Goal: Information Seeking & Learning: Learn about a topic

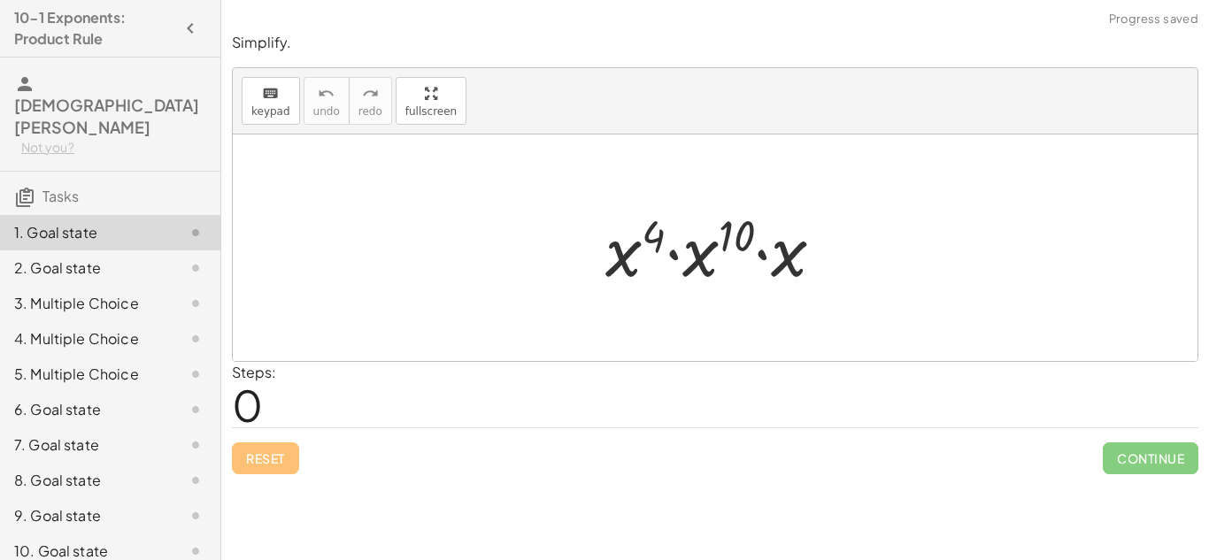
click at [720, 264] on div at bounding box center [721, 248] width 250 height 91
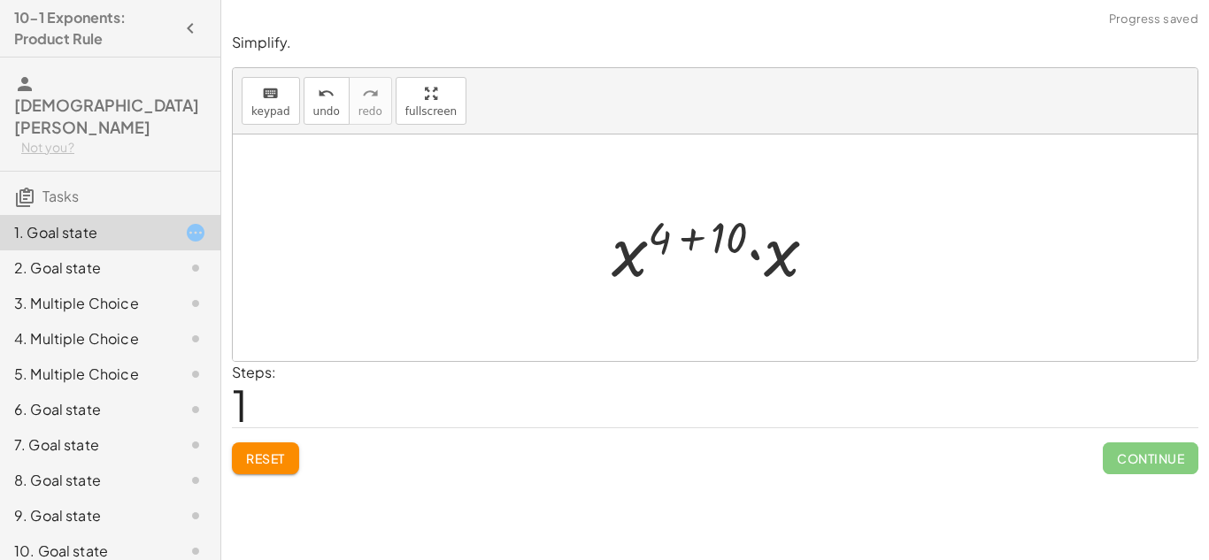
click at [646, 254] on div at bounding box center [721, 248] width 237 height 91
click at [637, 250] on div at bounding box center [721, 248] width 237 height 91
click at [704, 236] on div at bounding box center [721, 248] width 237 height 91
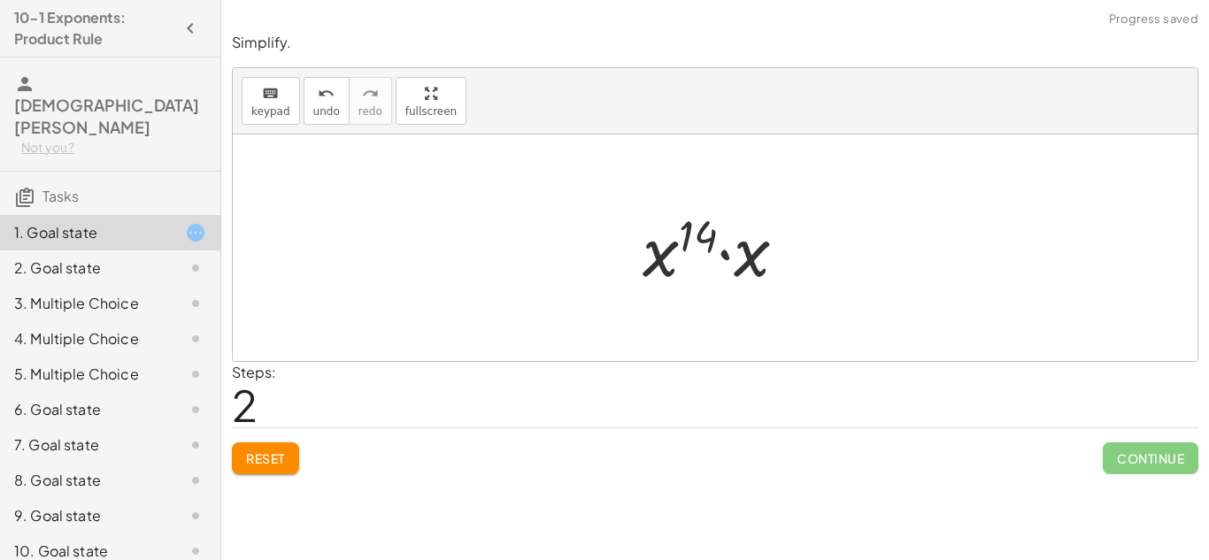
click at [730, 264] on div at bounding box center [722, 248] width 176 height 91
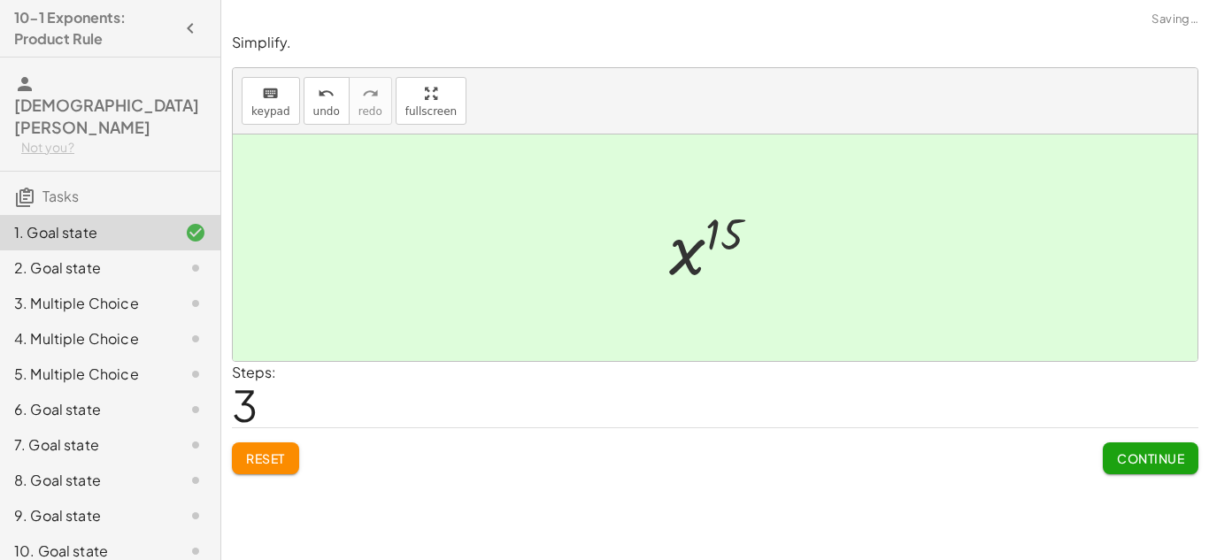
click at [1130, 454] on span "Continue" at bounding box center [1150, 458] width 67 height 16
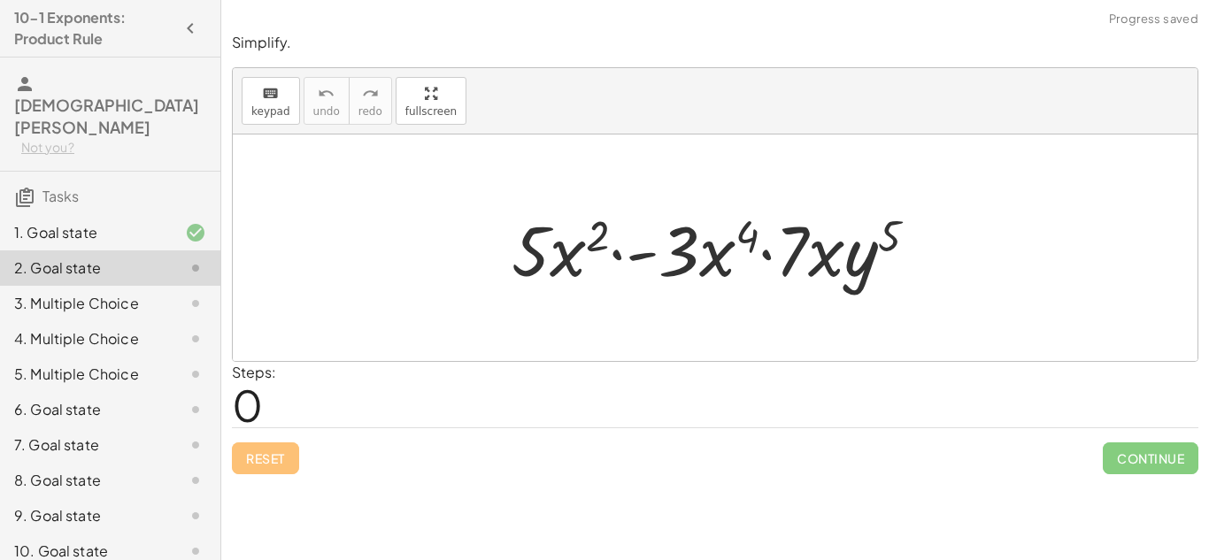
click at [556, 249] on div at bounding box center [722, 248] width 438 height 91
click at [714, 249] on div at bounding box center [722, 248] width 438 height 91
click at [695, 250] on div at bounding box center [722, 248] width 438 height 91
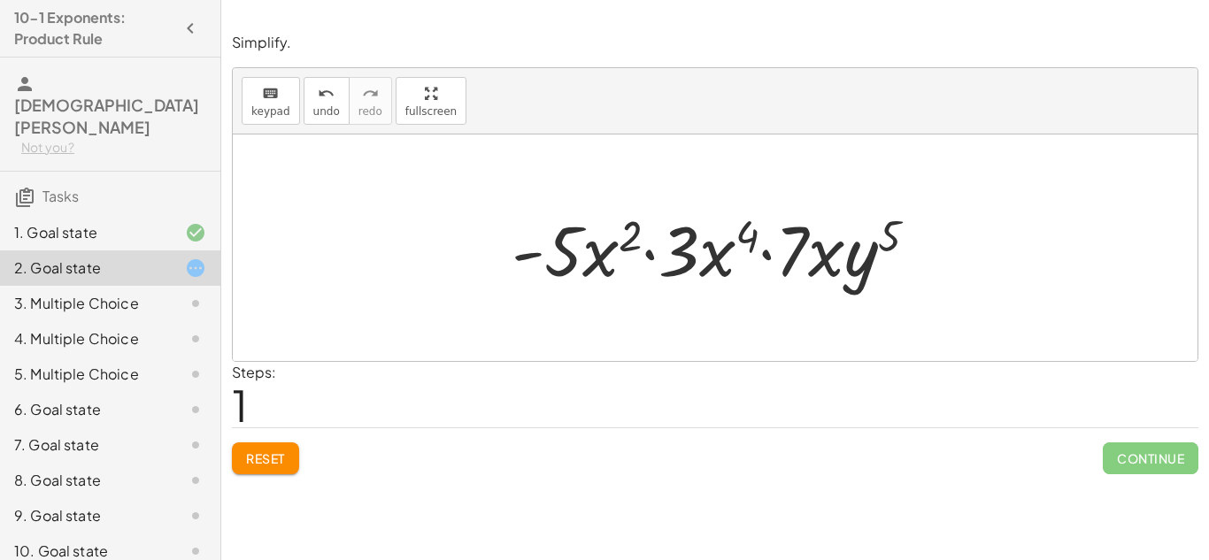
click at [688, 248] on div at bounding box center [722, 248] width 438 height 91
click at [610, 248] on div at bounding box center [722, 248] width 438 height 91
drag, startPoint x: 840, startPoint y: 244, endPoint x: 855, endPoint y: 243, distance: 15.1
click at [855, 243] on div at bounding box center [722, 248] width 438 height 91
drag, startPoint x: 809, startPoint y: 240, endPoint x: 709, endPoint y: 239, distance: 100.0
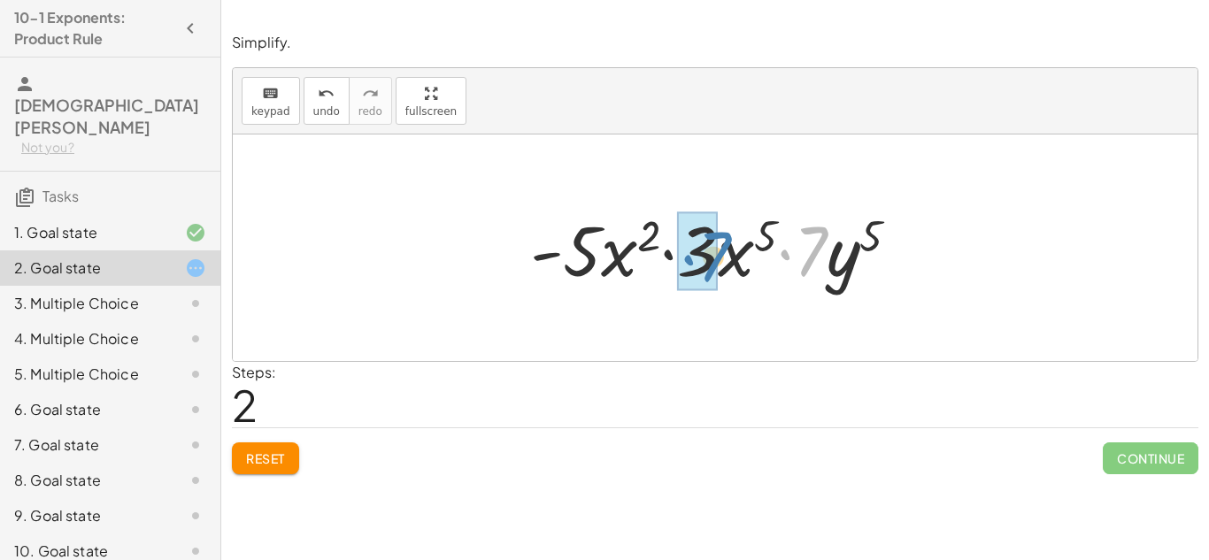
drag, startPoint x: 822, startPoint y: 250, endPoint x: 718, endPoint y: 255, distance: 104.6
click at [718, 255] on div at bounding box center [721, 248] width 401 height 91
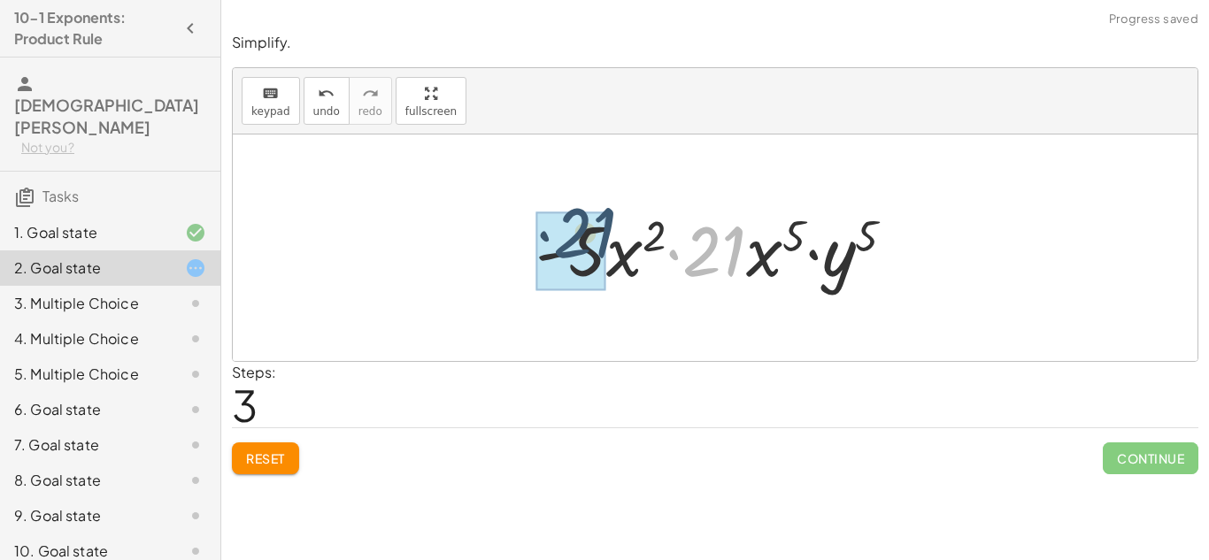
drag, startPoint x: 718, startPoint y: 242, endPoint x: 585, endPoint y: 236, distance: 132.9
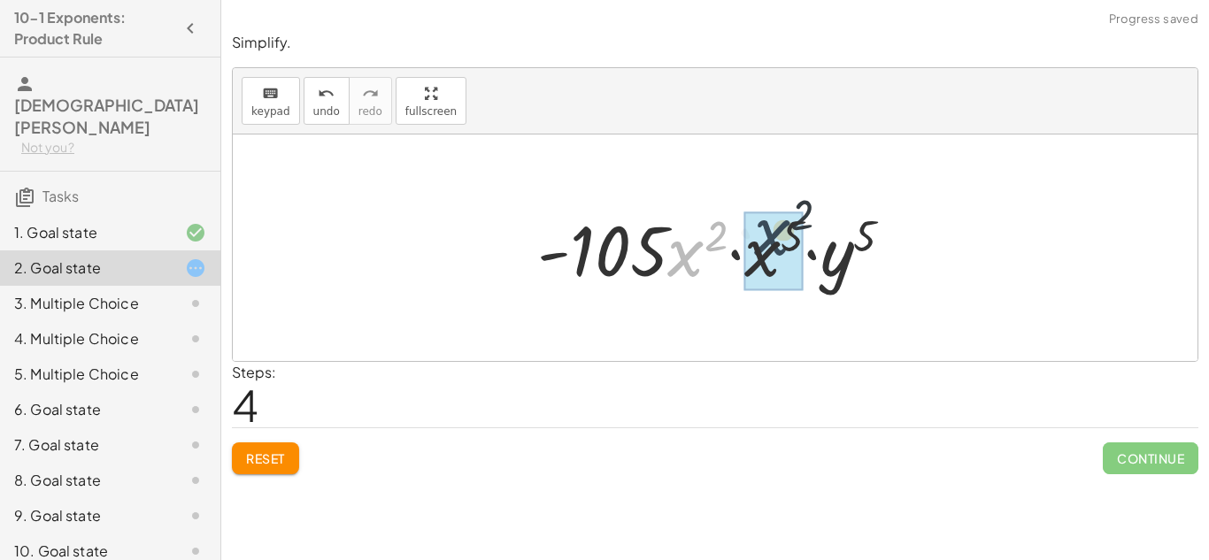
drag, startPoint x: 690, startPoint y: 255, endPoint x: 783, endPoint y: 251, distance: 93.0
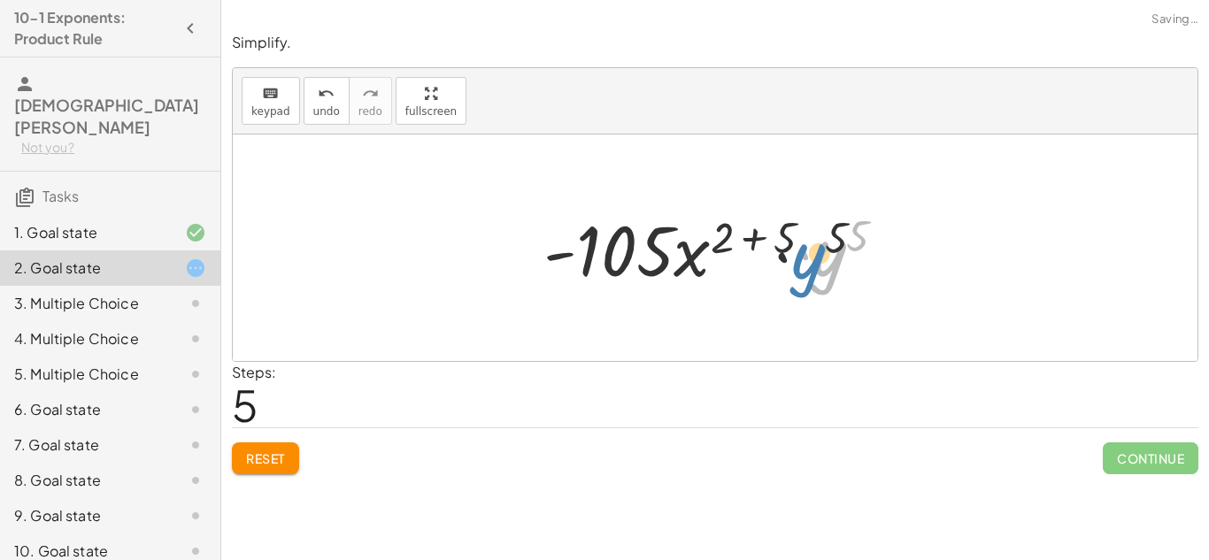
drag, startPoint x: 825, startPoint y: 255, endPoint x: 775, endPoint y: 260, distance: 49.8
click at [775, 260] on div at bounding box center [721, 248] width 374 height 91
click at [753, 242] on div at bounding box center [721, 248] width 374 height 91
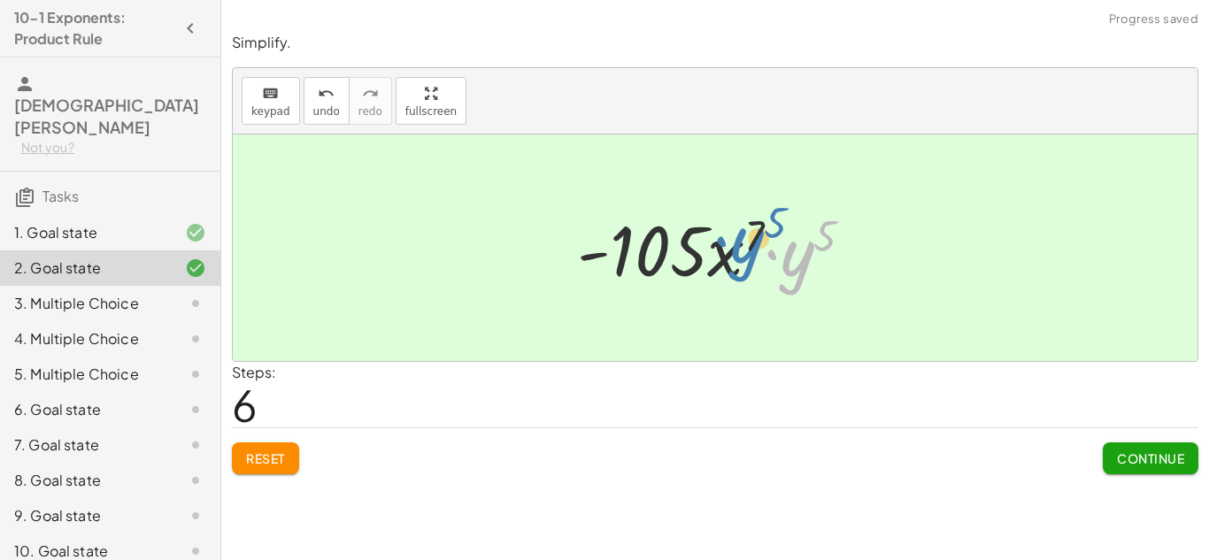
drag, startPoint x: 790, startPoint y: 262, endPoint x: 735, endPoint y: 249, distance: 56.4
click at [735, 249] on div at bounding box center [722, 248] width 308 height 91
click at [797, 250] on div at bounding box center [722, 248] width 308 height 91
click at [1128, 459] on span "Continue" at bounding box center [1150, 458] width 67 height 16
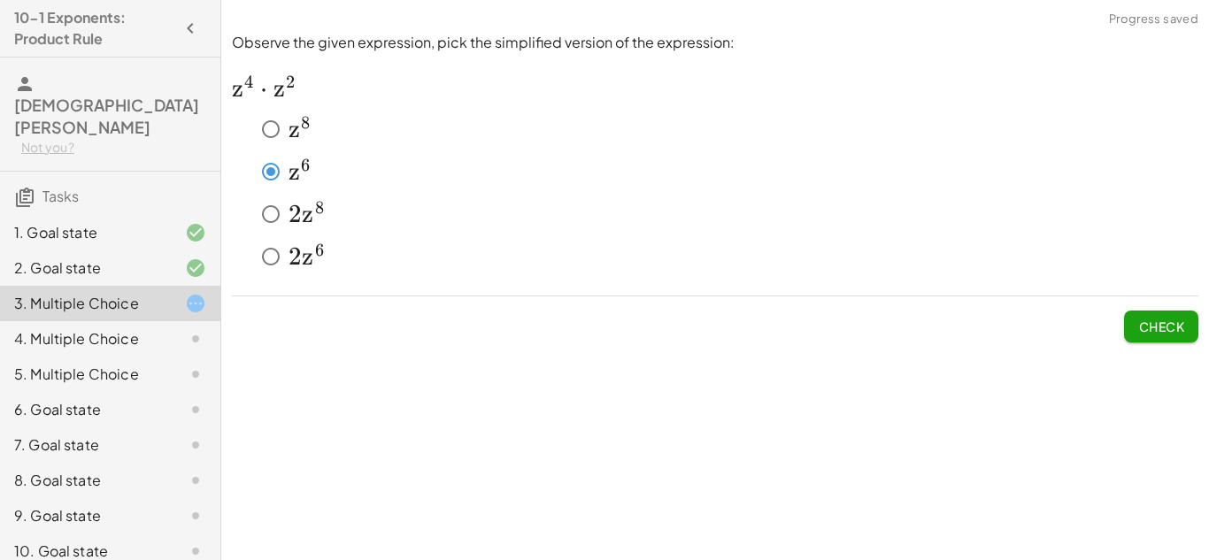
click at [1145, 338] on button "Check" at bounding box center [1161, 327] width 74 height 32
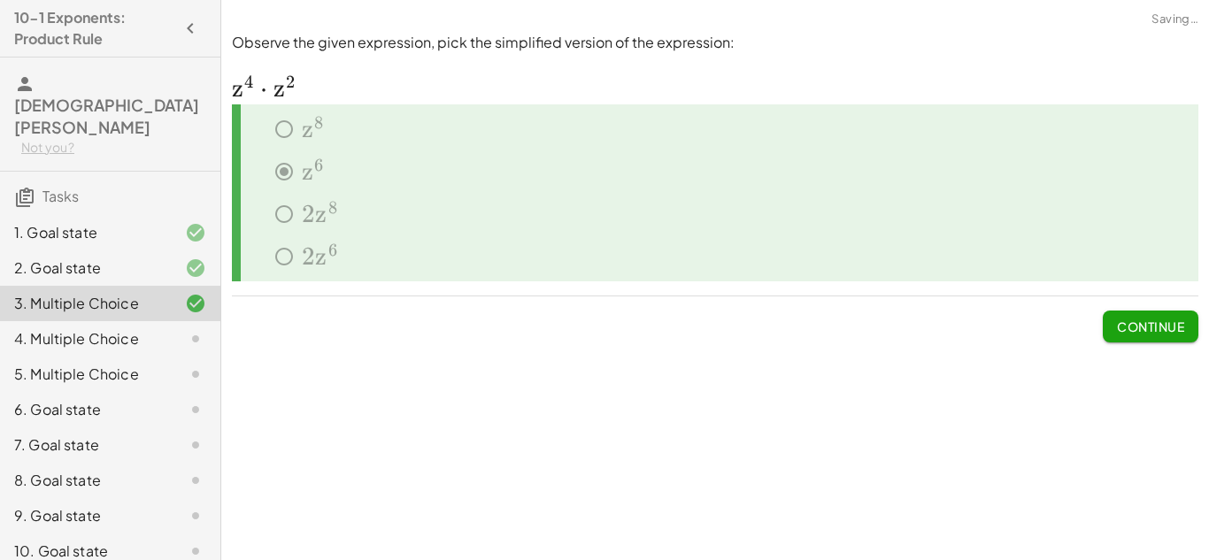
click at [1099, 334] on div "Continue" at bounding box center [715, 319] width 966 height 46
click at [1143, 316] on button "Continue" at bounding box center [1151, 327] width 96 height 32
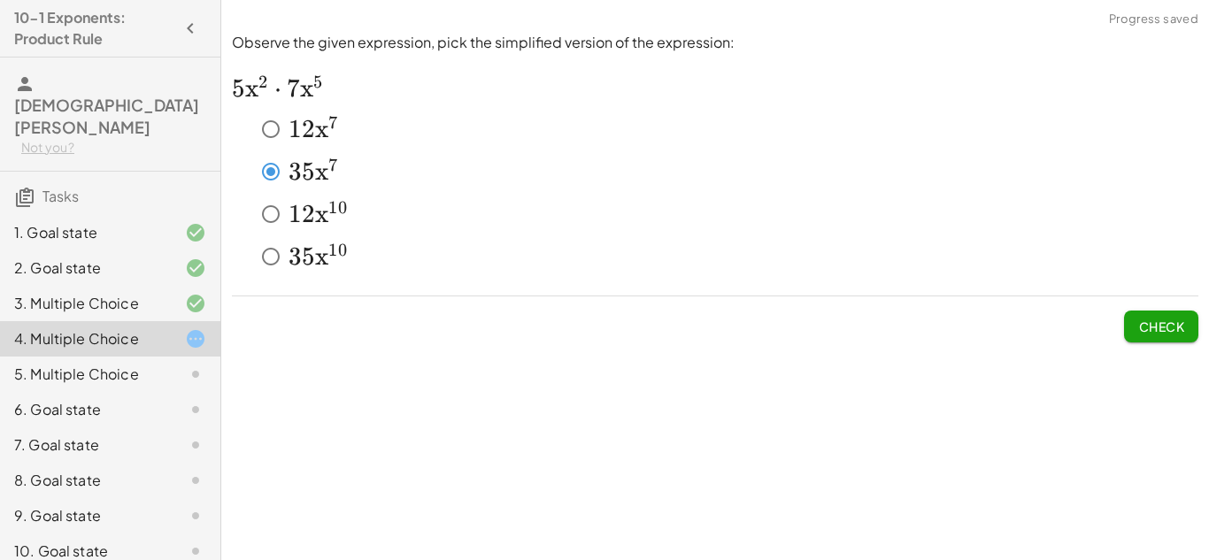
click at [1180, 312] on button "Check" at bounding box center [1161, 327] width 74 height 32
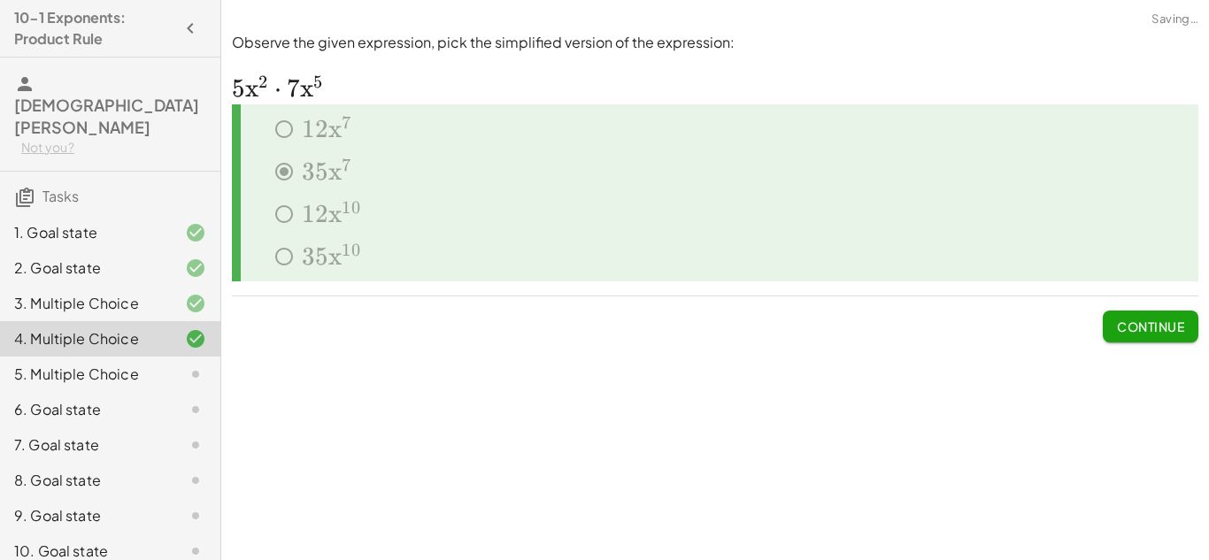
click at [1159, 322] on span "Continue" at bounding box center [1150, 327] width 67 height 16
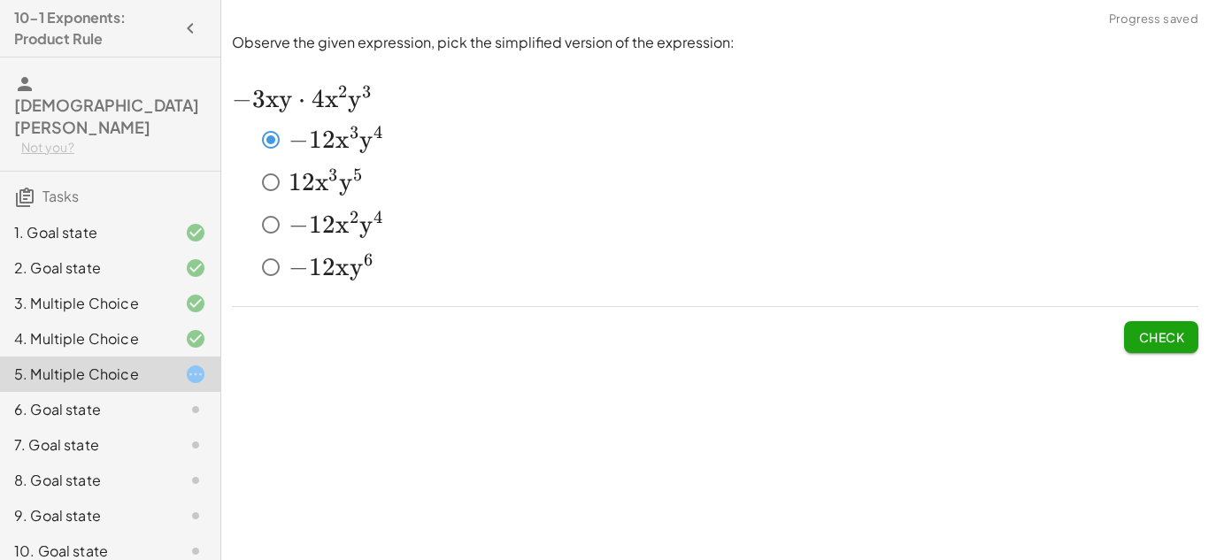
click at [1157, 338] on span "Check" at bounding box center [1161, 337] width 46 height 16
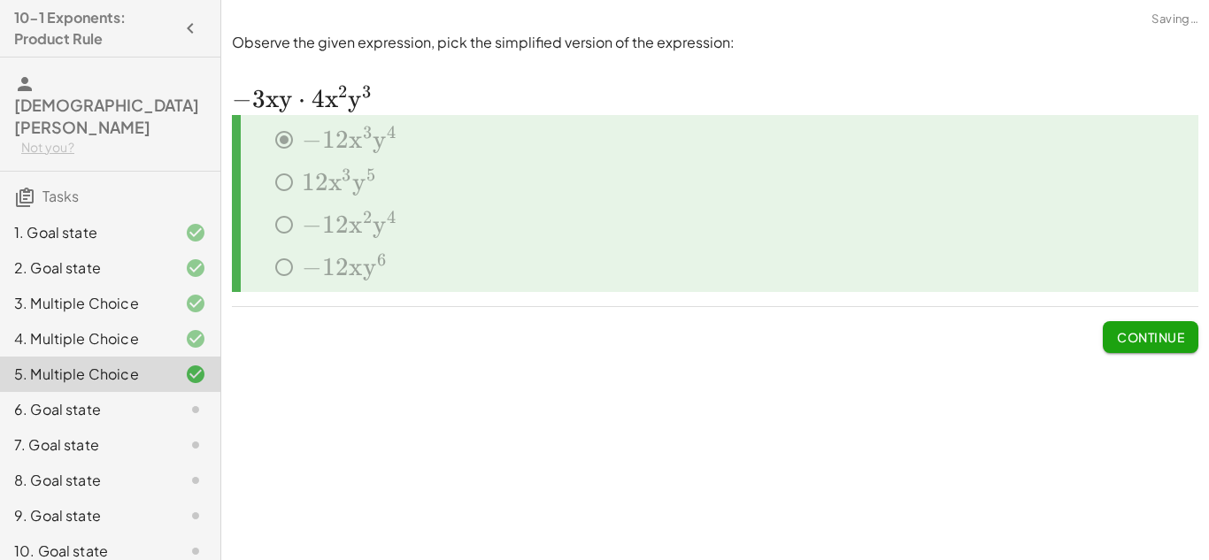
click at [1153, 338] on span "Continue" at bounding box center [1150, 337] width 67 height 16
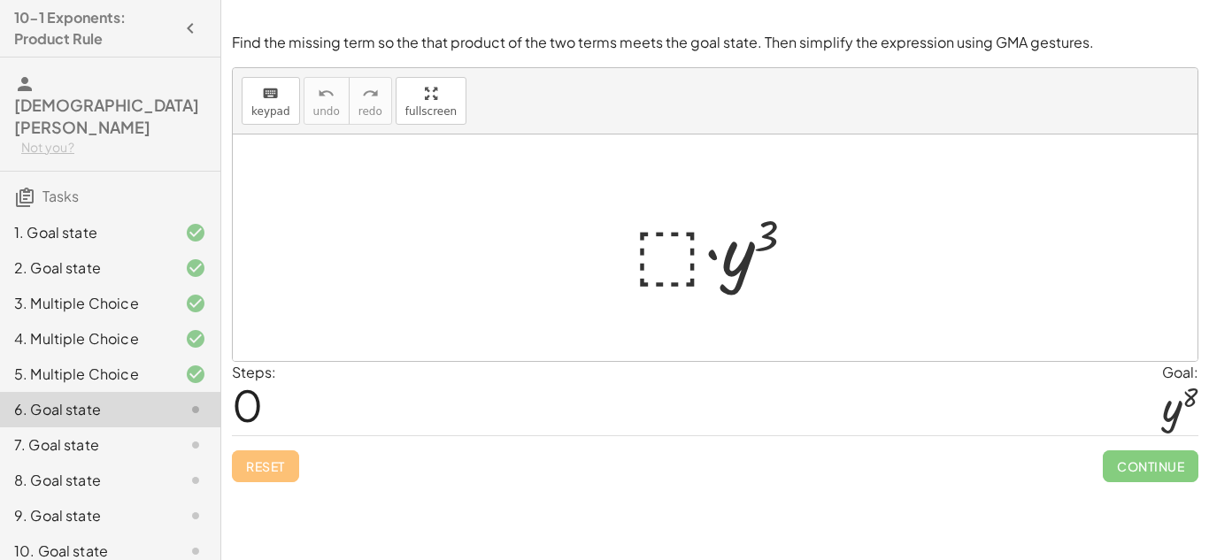
click at [693, 270] on div at bounding box center [722, 248] width 194 height 91
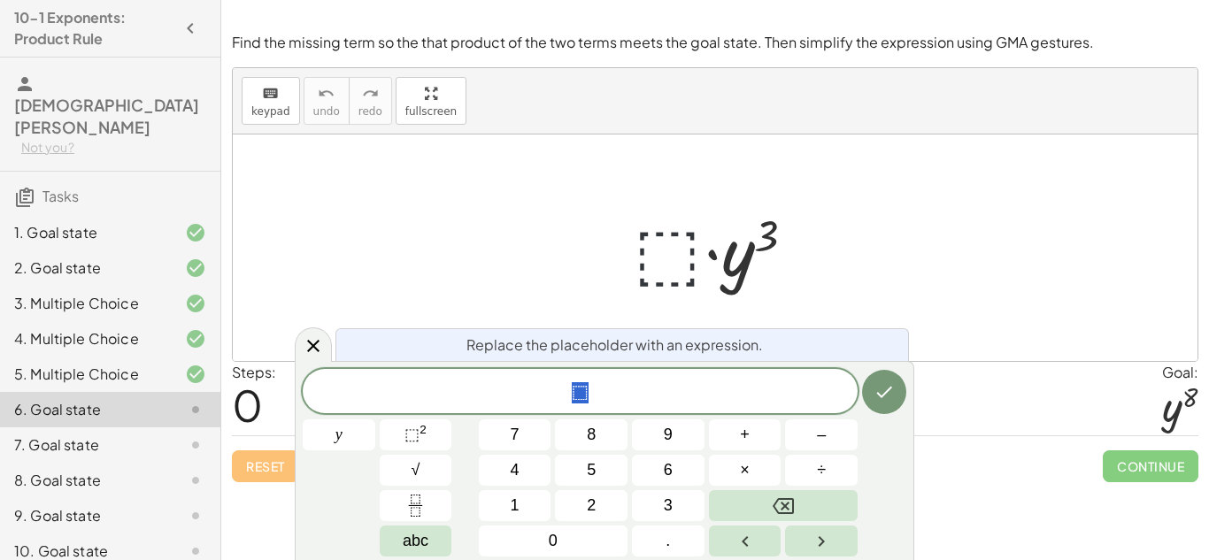
scroll to position [1, 0]
click at [667, 255] on div at bounding box center [722, 248] width 194 height 91
click at [416, 440] on span "⬚" at bounding box center [411, 435] width 15 height 18
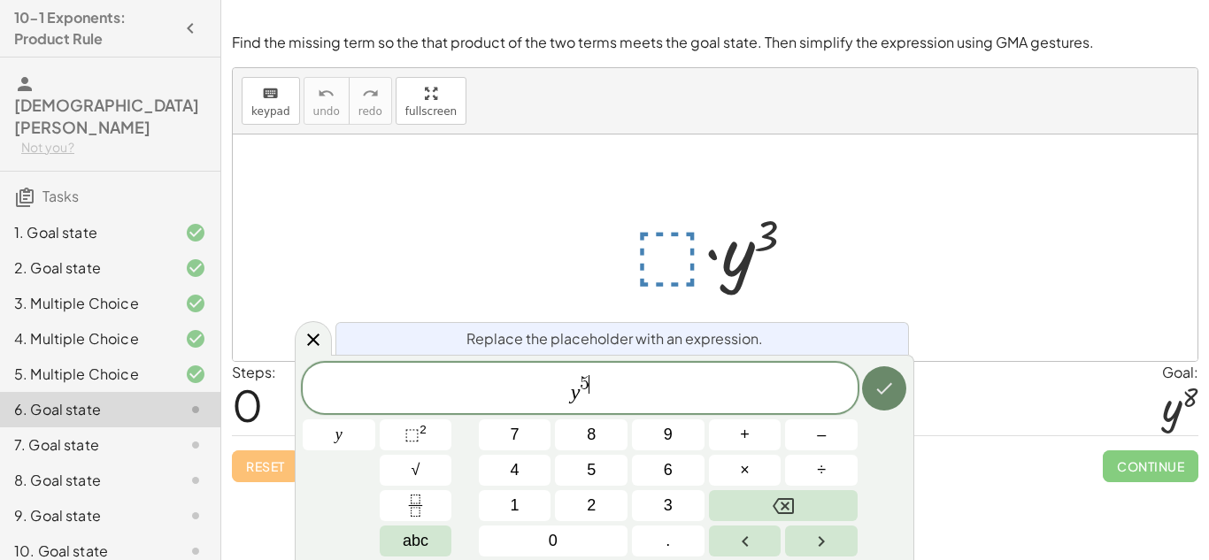
click at [876, 393] on icon "Done" at bounding box center [883, 388] width 21 height 21
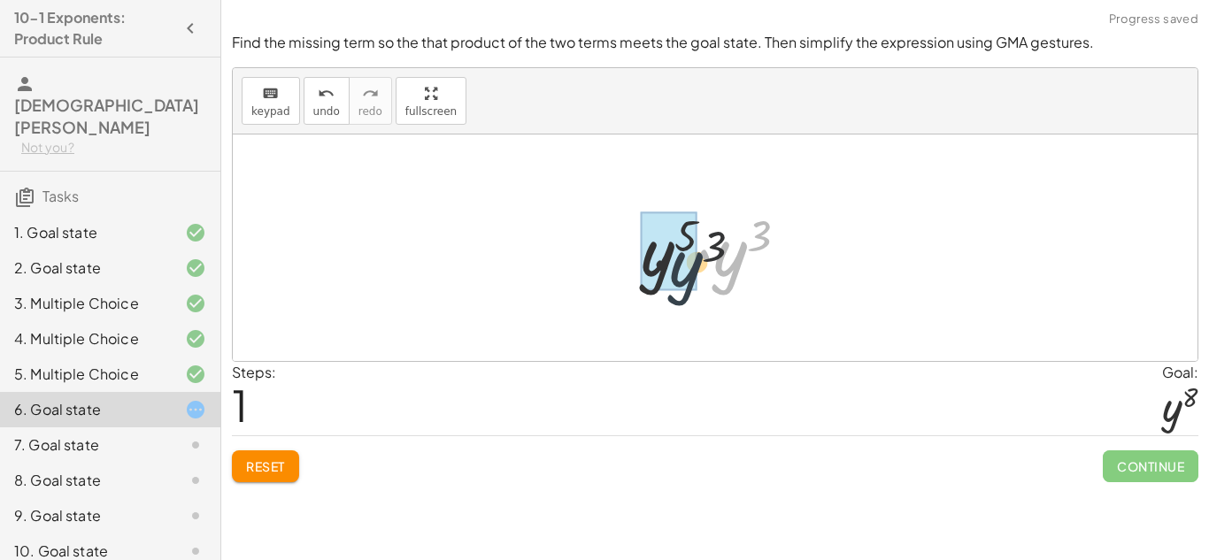
drag, startPoint x: 725, startPoint y: 262, endPoint x: 656, endPoint y: 274, distance: 70.1
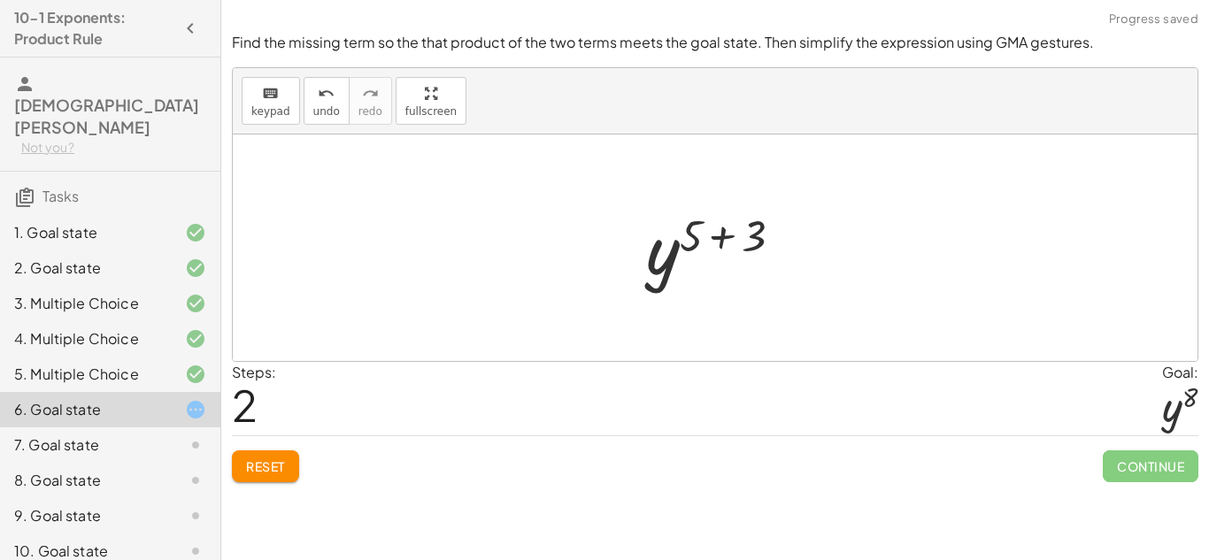
click at [740, 232] on div at bounding box center [721, 248] width 169 height 88
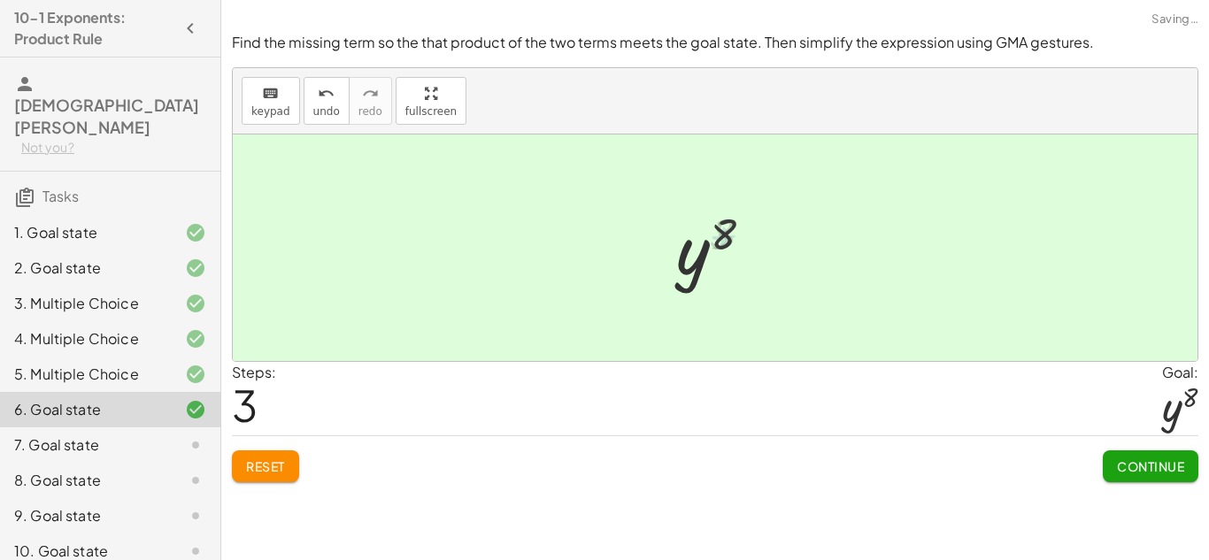
click at [1157, 454] on button "Continue" at bounding box center [1151, 466] width 96 height 32
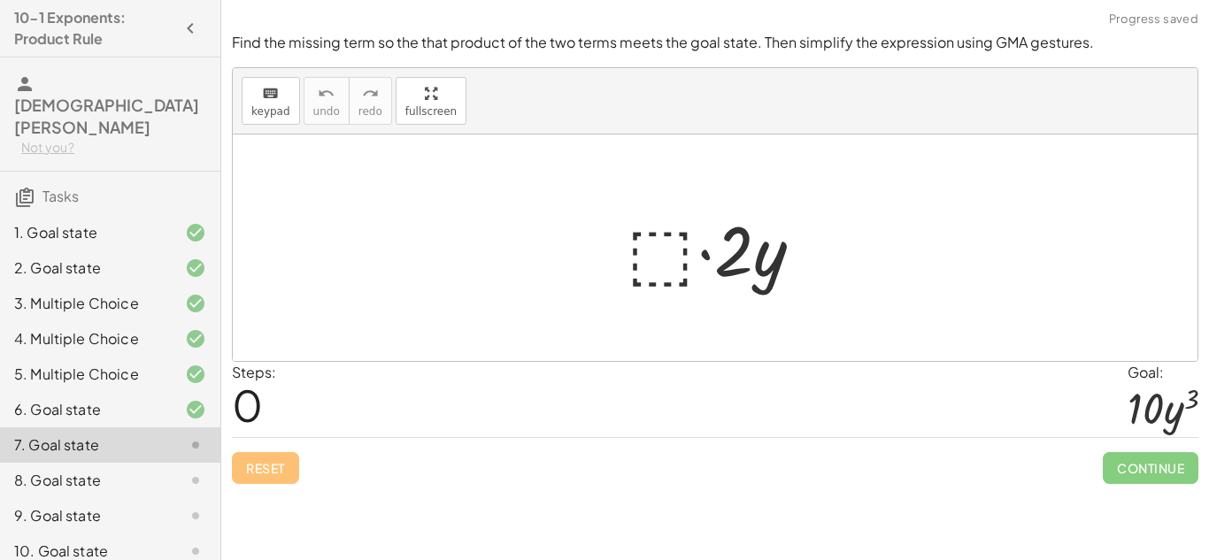
click at [644, 256] on div at bounding box center [722, 248] width 208 height 91
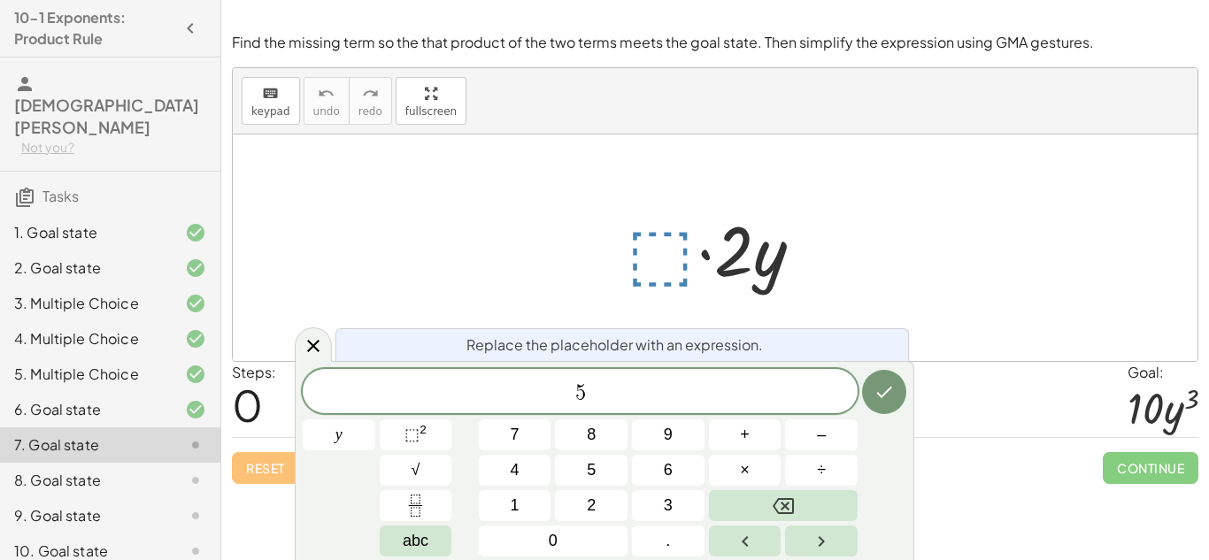
scroll to position [4, 0]
click at [896, 392] on button "Done" at bounding box center [884, 392] width 44 height 44
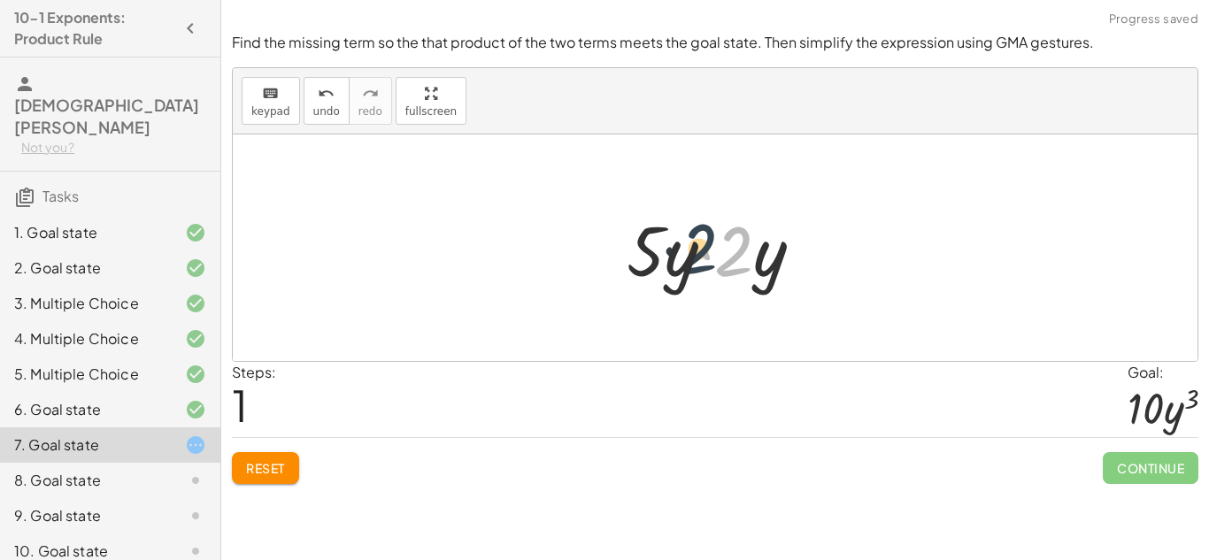
drag, startPoint x: 728, startPoint y: 262, endPoint x: 670, endPoint y: 265, distance: 58.5
click at [670, 265] on div at bounding box center [722, 248] width 209 height 91
drag, startPoint x: 687, startPoint y: 254, endPoint x: 658, endPoint y: 250, distance: 28.5
click at [658, 250] on div at bounding box center [722, 248] width 209 height 91
click at [704, 257] on div at bounding box center [722, 248] width 209 height 91
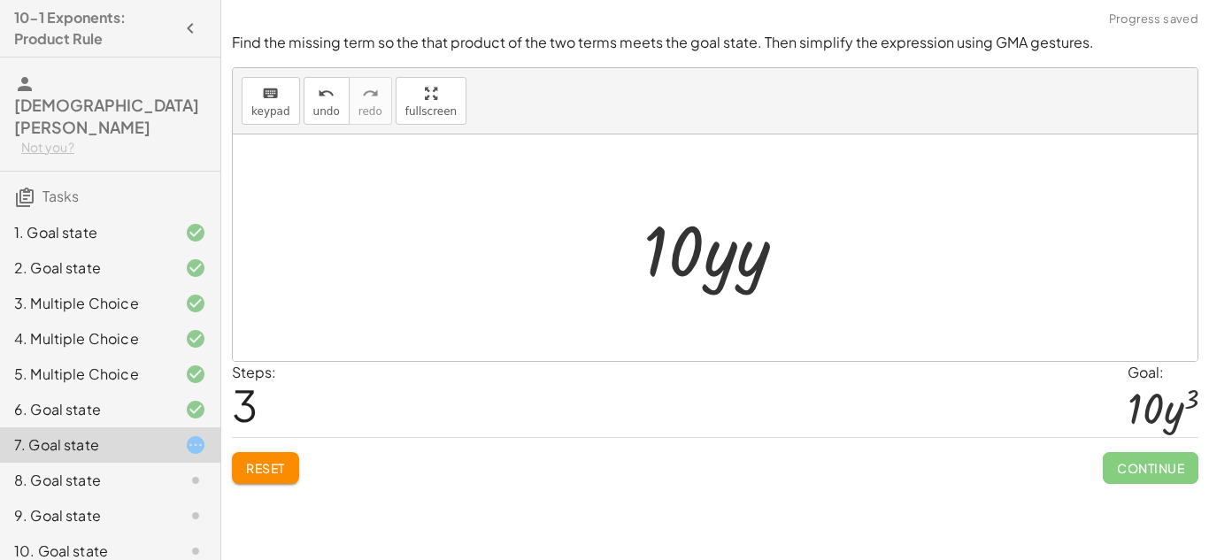
click at [727, 258] on div at bounding box center [721, 248] width 175 height 91
click at [740, 259] on div at bounding box center [721, 248] width 175 height 91
click at [751, 260] on div at bounding box center [721, 248] width 165 height 91
click at [735, 227] on div at bounding box center [721, 248] width 165 height 91
click at [737, 237] on div at bounding box center [721, 248] width 165 height 91
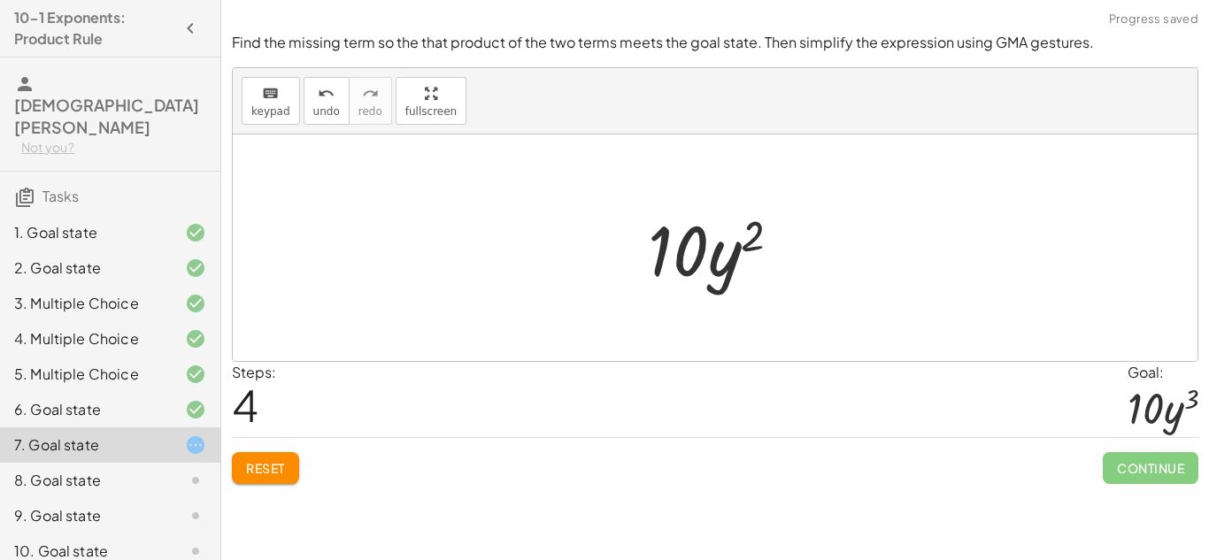
click at [247, 473] on span "Reset" at bounding box center [265, 468] width 39 height 16
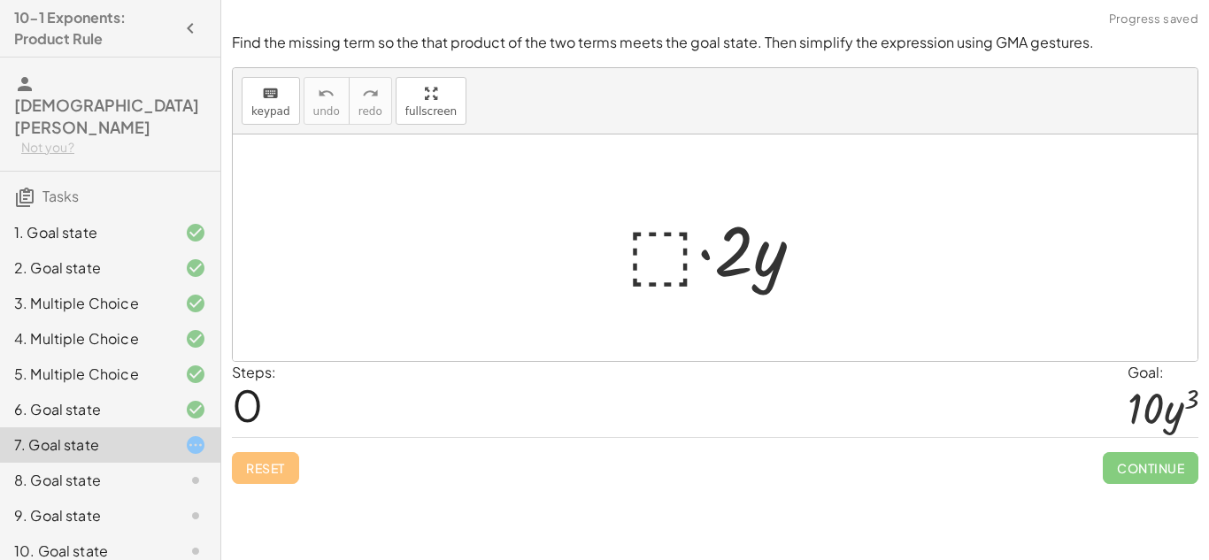
click at [688, 255] on div at bounding box center [722, 248] width 208 height 91
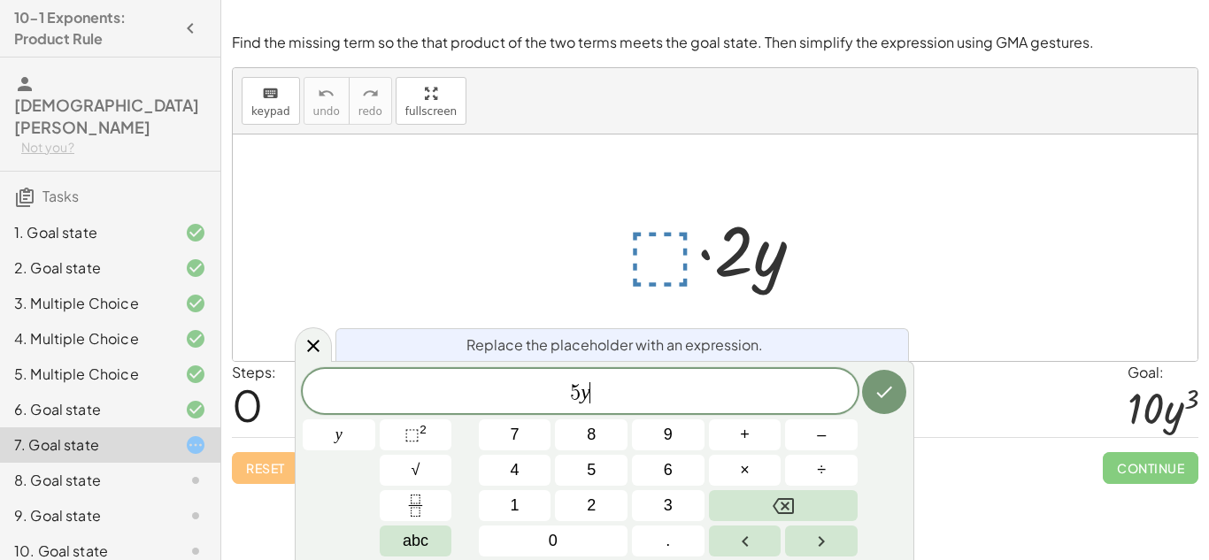
scroll to position [8, 0]
click at [411, 421] on button "⬚ 2" at bounding box center [416, 434] width 73 height 31
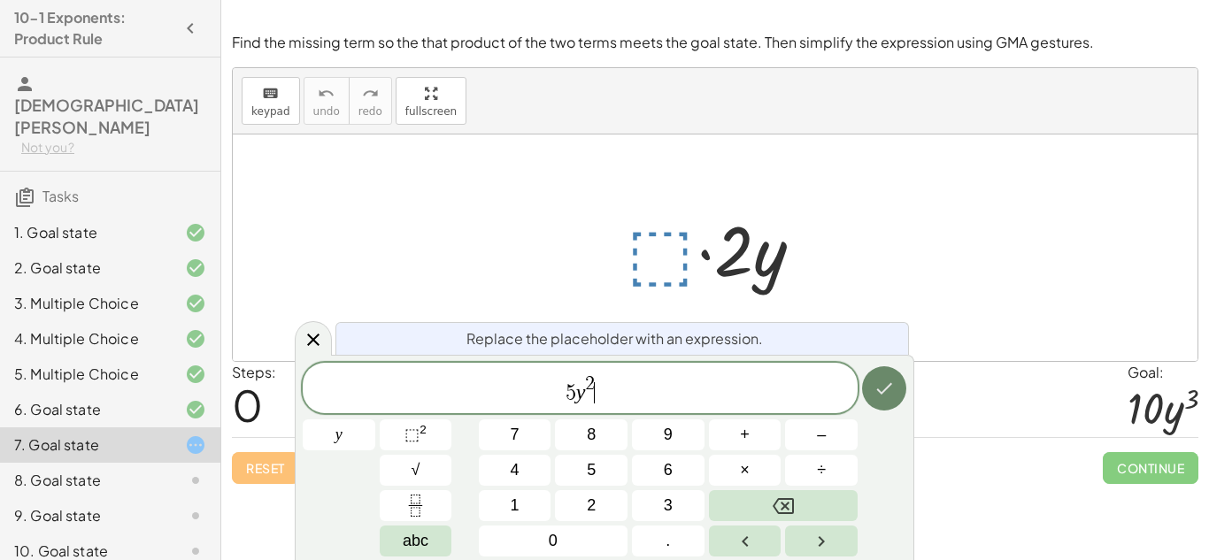
click at [877, 384] on icon "Done" at bounding box center [883, 388] width 21 height 21
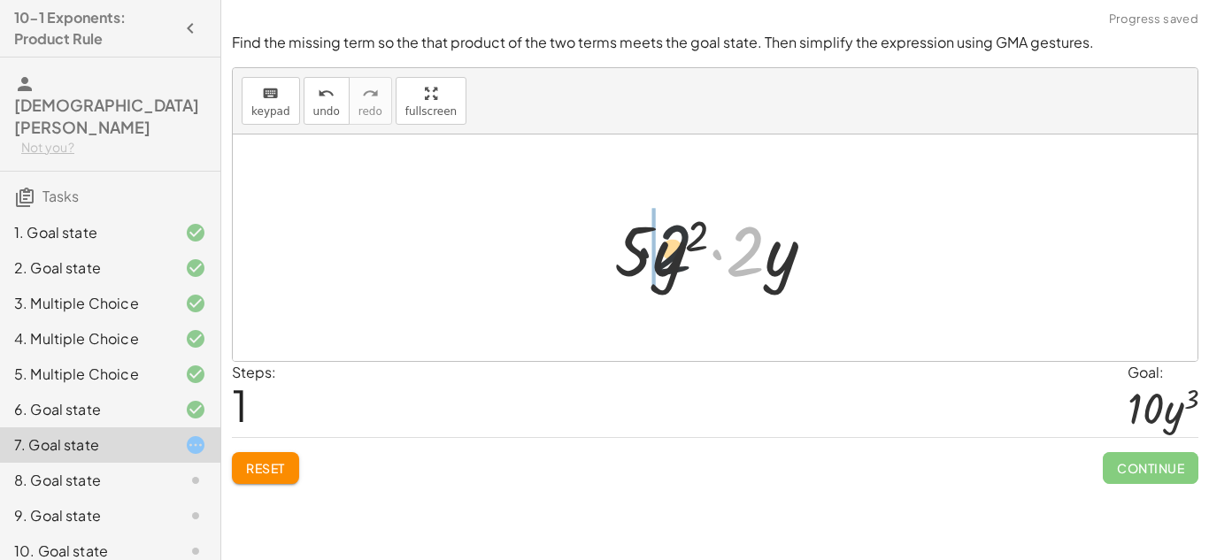
drag, startPoint x: 739, startPoint y: 251, endPoint x: 640, endPoint y: 250, distance: 99.1
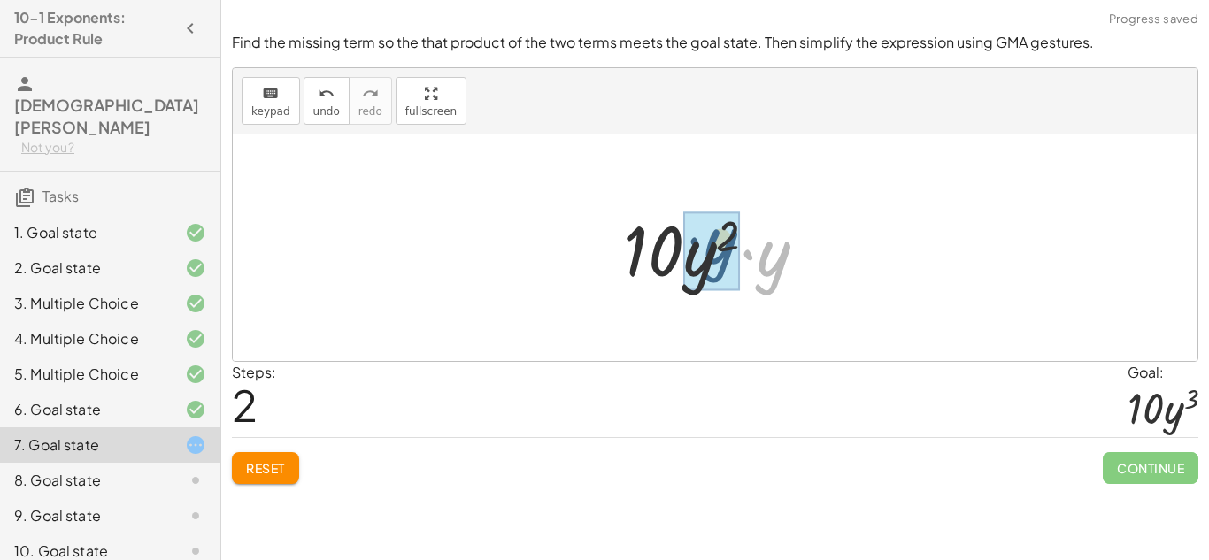
drag, startPoint x: 762, startPoint y: 268, endPoint x: 707, endPoint y: 258, distance: 55.9
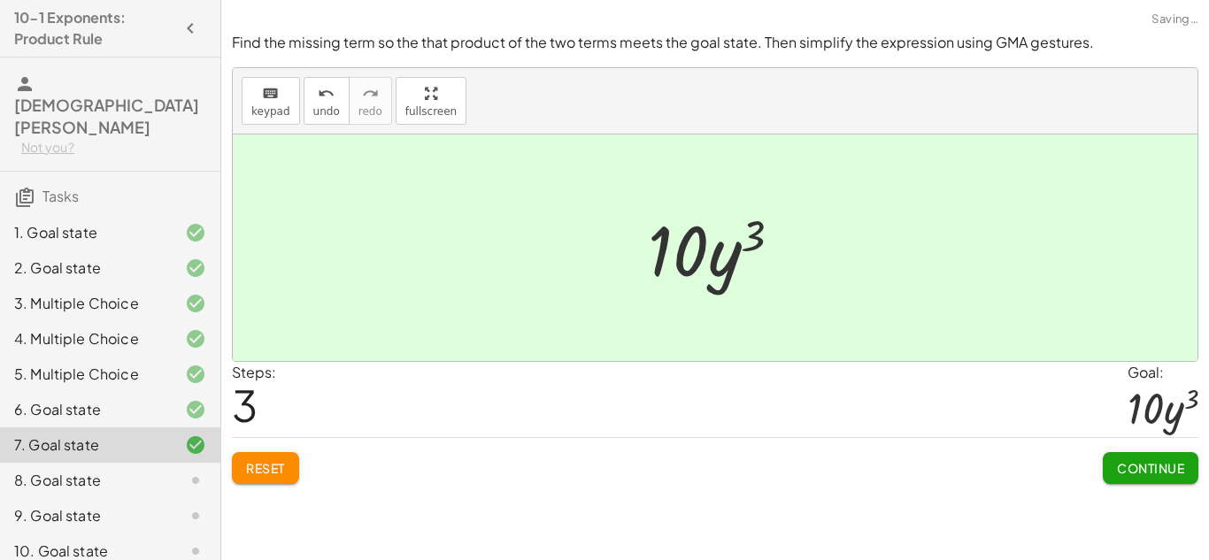
click at [1145, 467] on span "Continue" at bounding box center [1150, 468] width 67 height 16
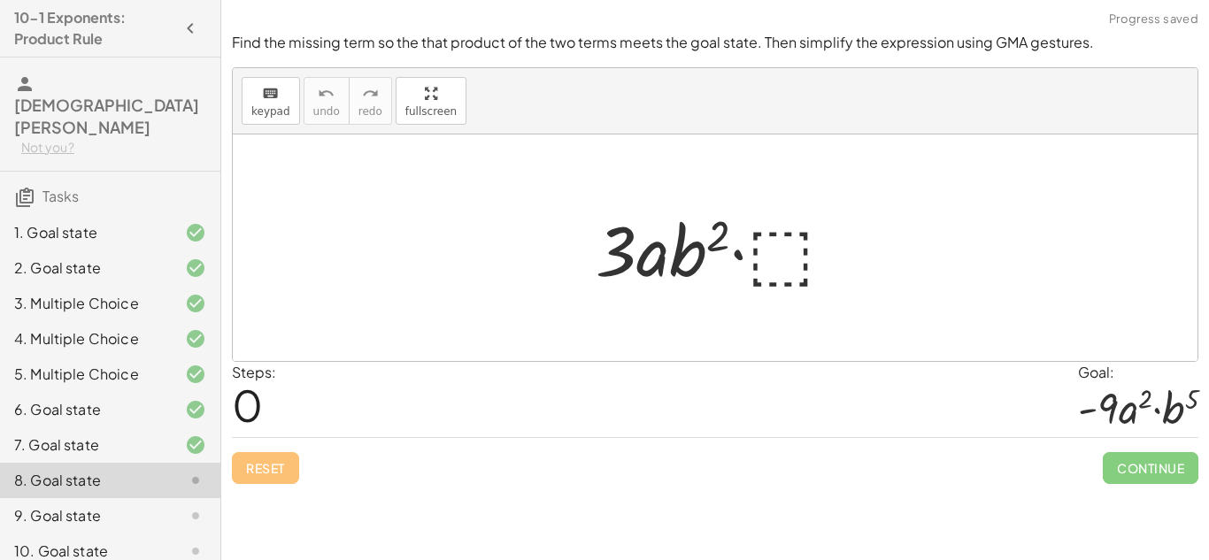
click at [764, 250] on div at bounding box center [722, 248] width 271 height 91
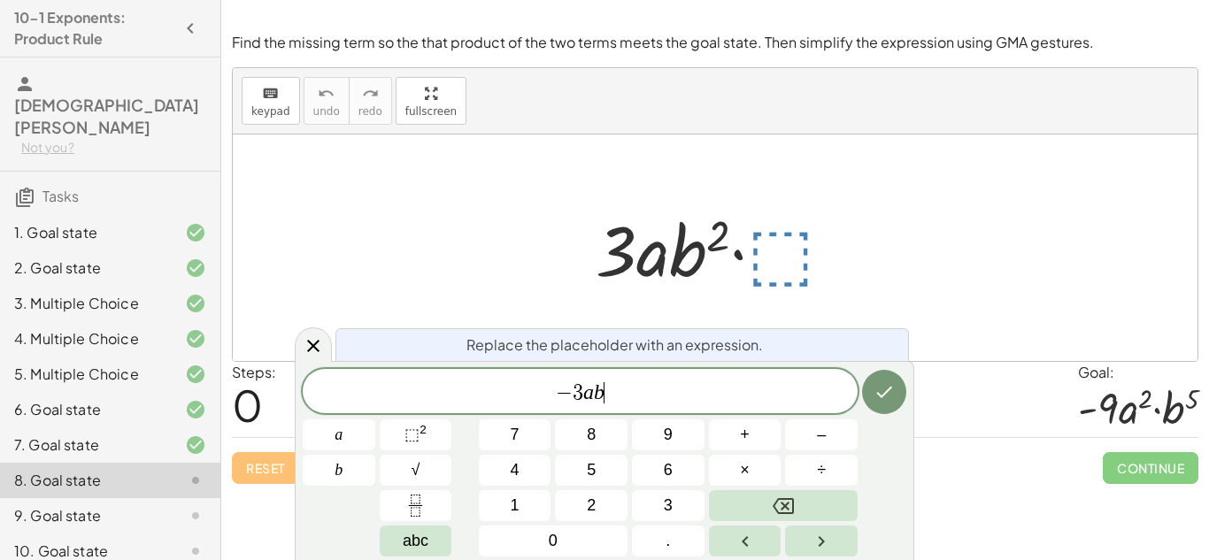
scroll to position [12, 0]
click at [401, 434] on button "⬚ 2" at bounding box center [416, 434] width 73 height 31
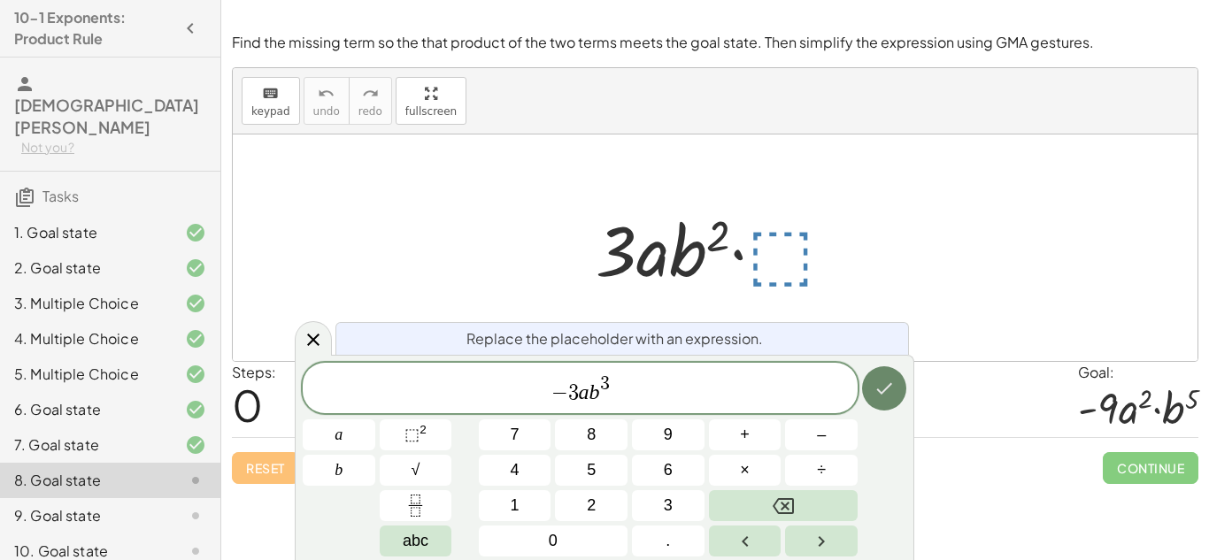
click at [878, 396] on icon "Done" at bounding box center [883, 388] width 21 height 21
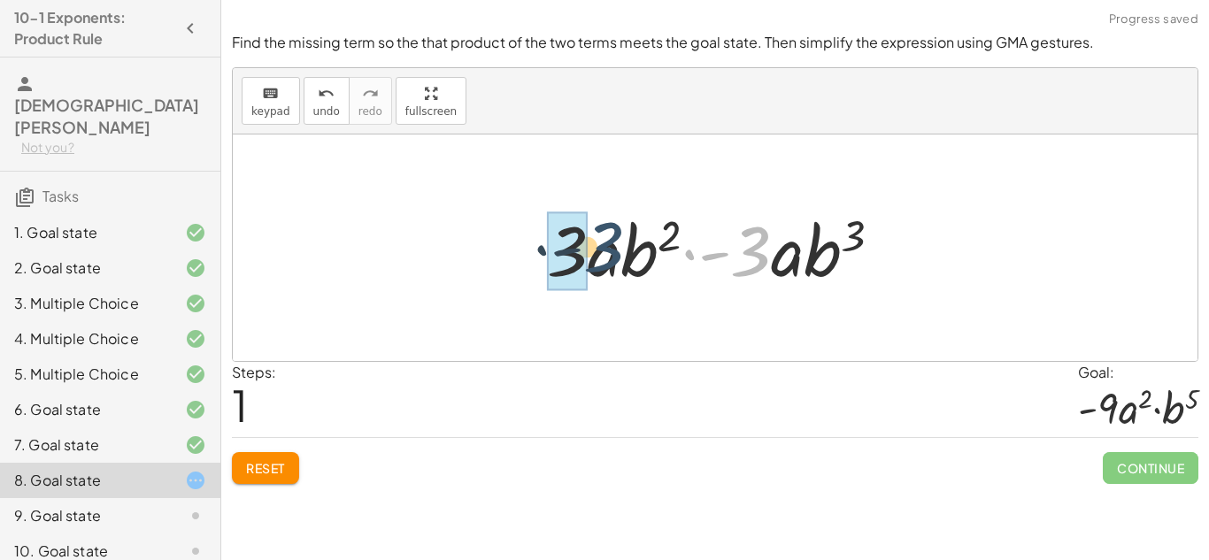
drag, startPoint x: 745, startPoint y: 267, endPoint x: 596, endPoint y: 263, distance: 149.6
click at [596, 263] on div at bounding box center [721, 248] width 367 height 91
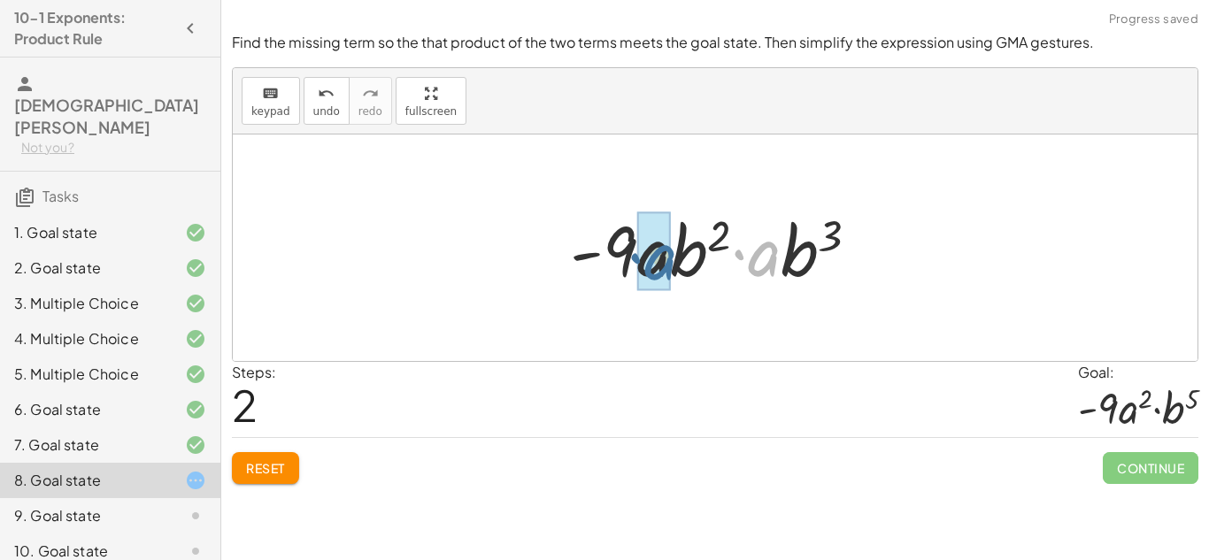
drag, startPoint x: 762, startPoint y: 256, endPoint x: 656, endPoint y: 261, distance: 106.3
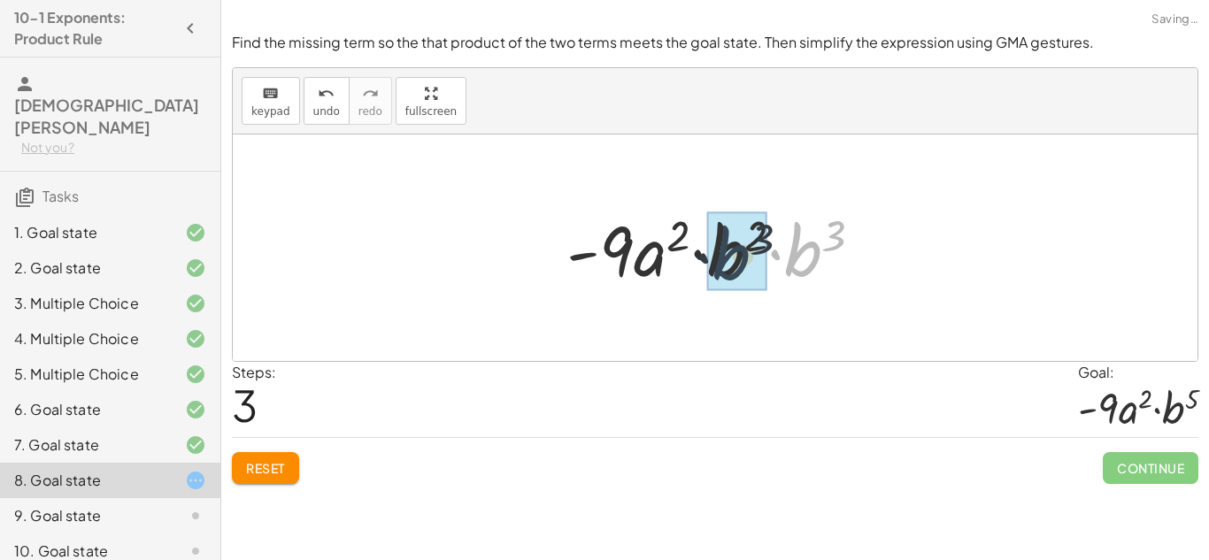
drag, startPoint x: 794, startPoint y: 253, endPoint x: 695, endPoint y: 258, distance: 99.2
click at [695, 258] on div at bounding box center [720, 248] width 327 height 91
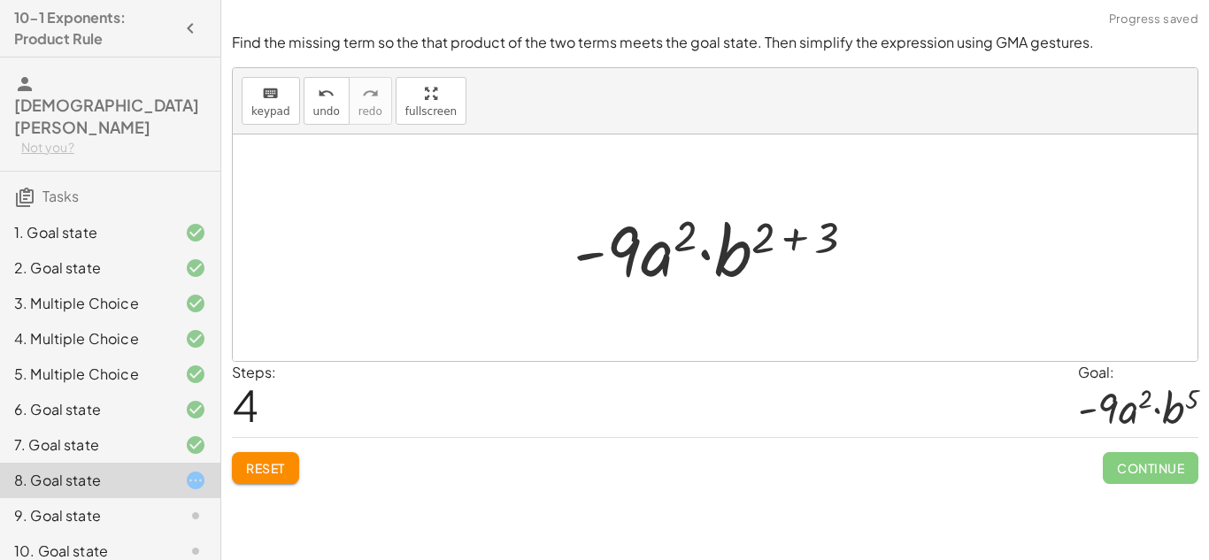
click at [812, 235] on div at bounding box center [721, 248] width 313 height 91
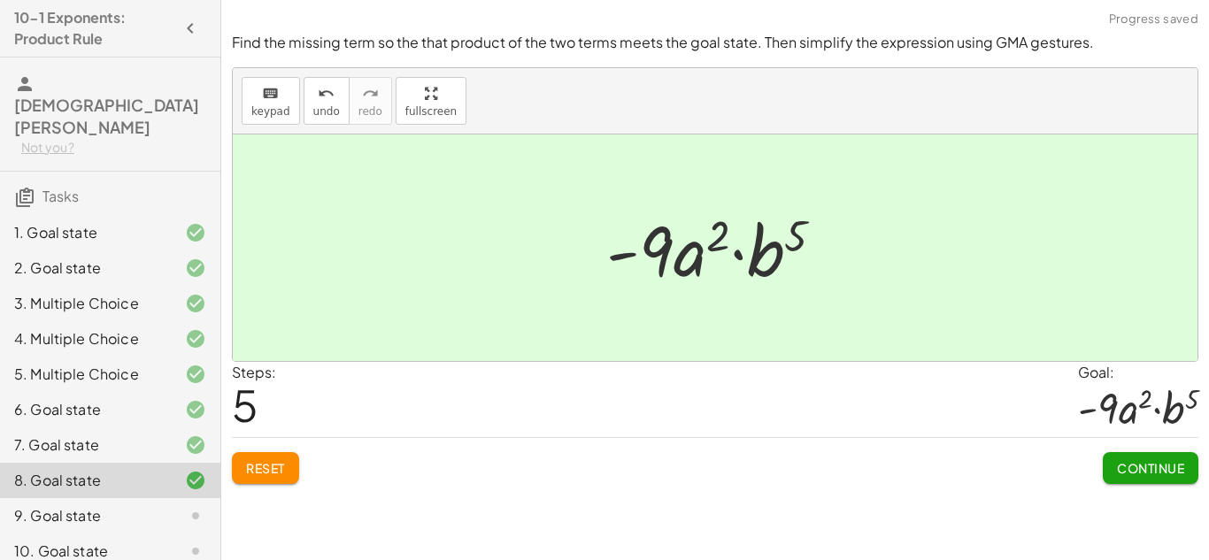
click at [1147, 457] on button "Continue" at bounding box center [1151, 468] width 96 height 32
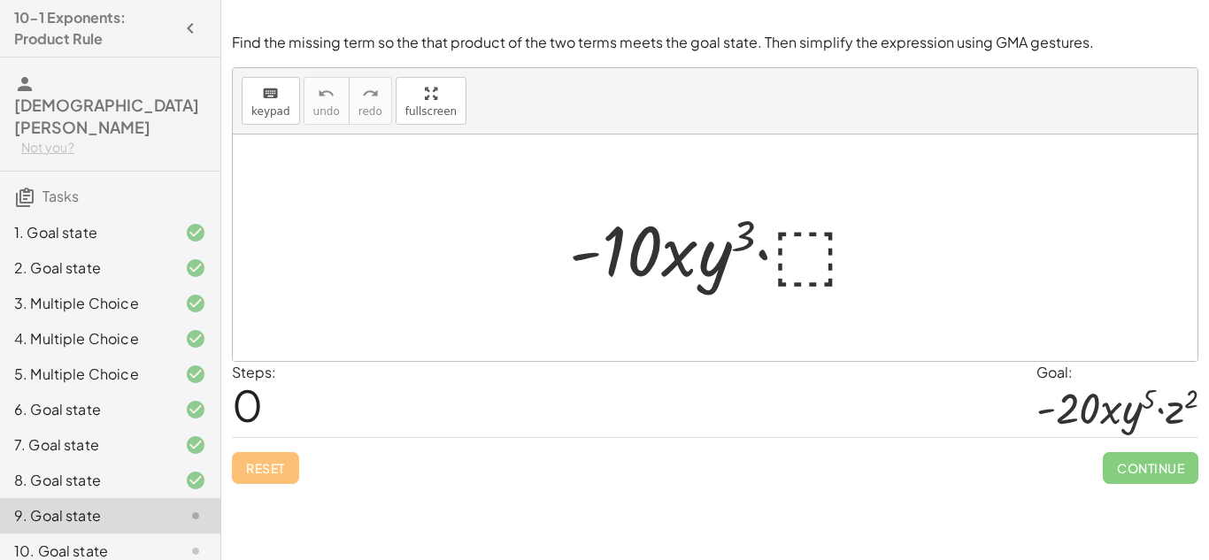
click at [821, 253] on div at bounding box center [721, 248] width 322 height 91
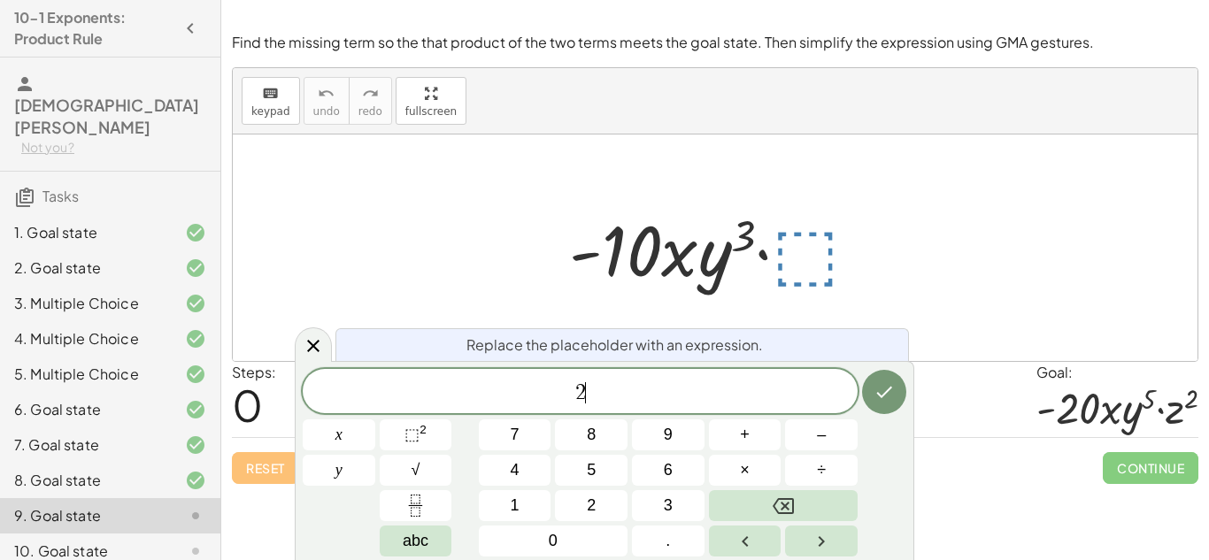
scroll to position [15, 0]
click at [434, 434] on button "⬚ 2" at bounding box center [416, 434] width 73 height 31
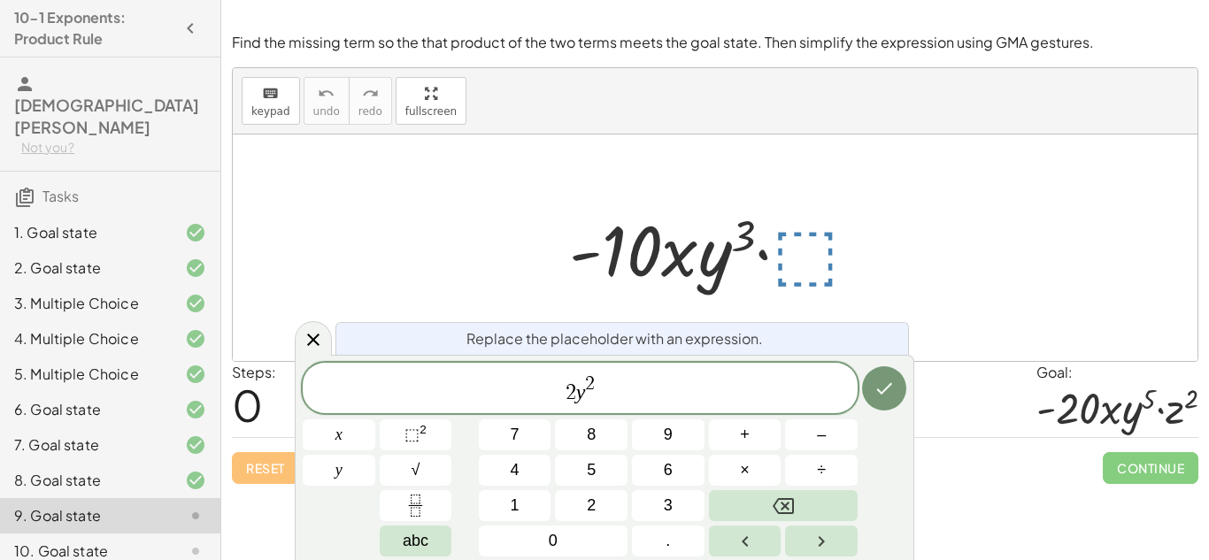
click at [629, 396] on span "2 y 2 ​" at bounding box center [580, 389] width 555 height 32
click at [398, 441] on button "⬚ 2" at bounding box center [416, 434] width 73 height 31
click at [884, 403] on button "Done" at bounding box center [884, 388] width 44 height 44
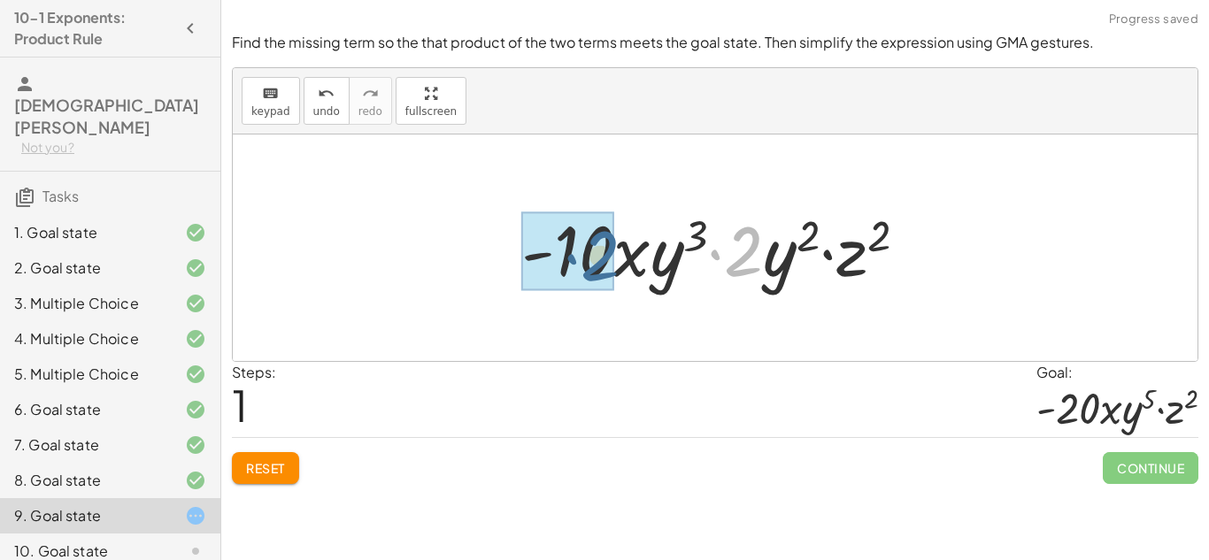
drag, startPoint x: 734, startPoint y: 242, endPoint x: 588, endPoint y: 247, distance: 147.0
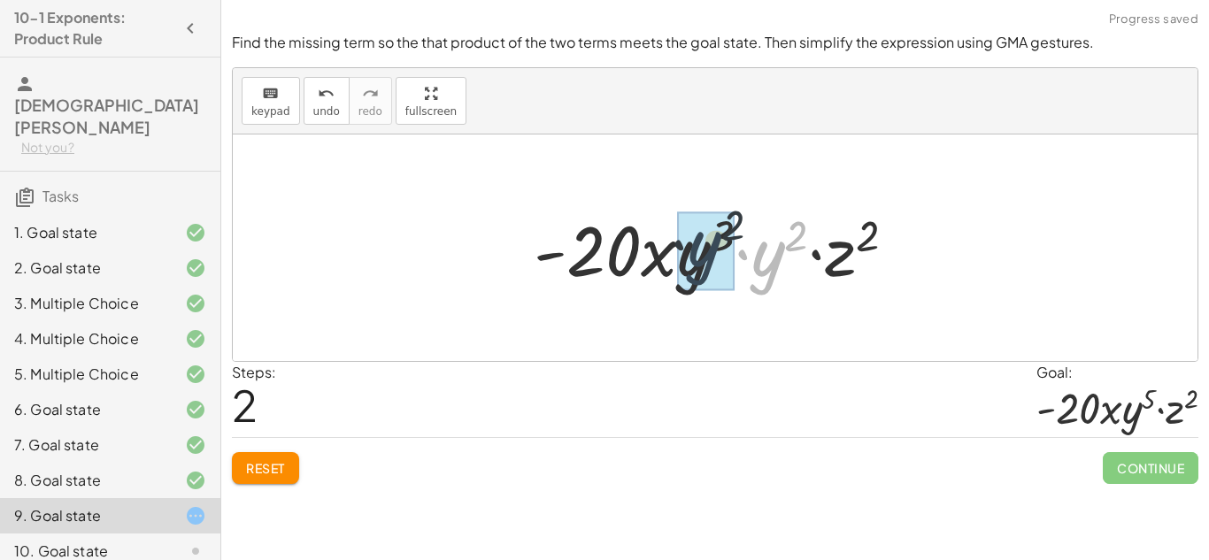
drag, startPoint x: 776, startPoint y: 267, endPoint x: 695, endPoint y: 255, distance: 82.3
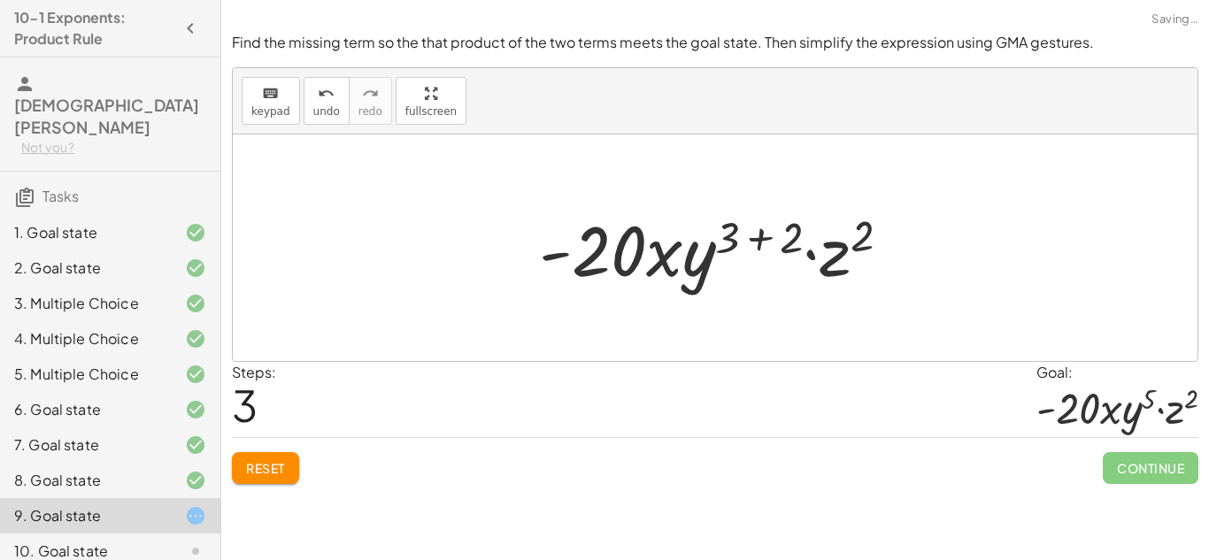
click at [796, 239] on div at bounding box center [721, 248] width 383 height 91
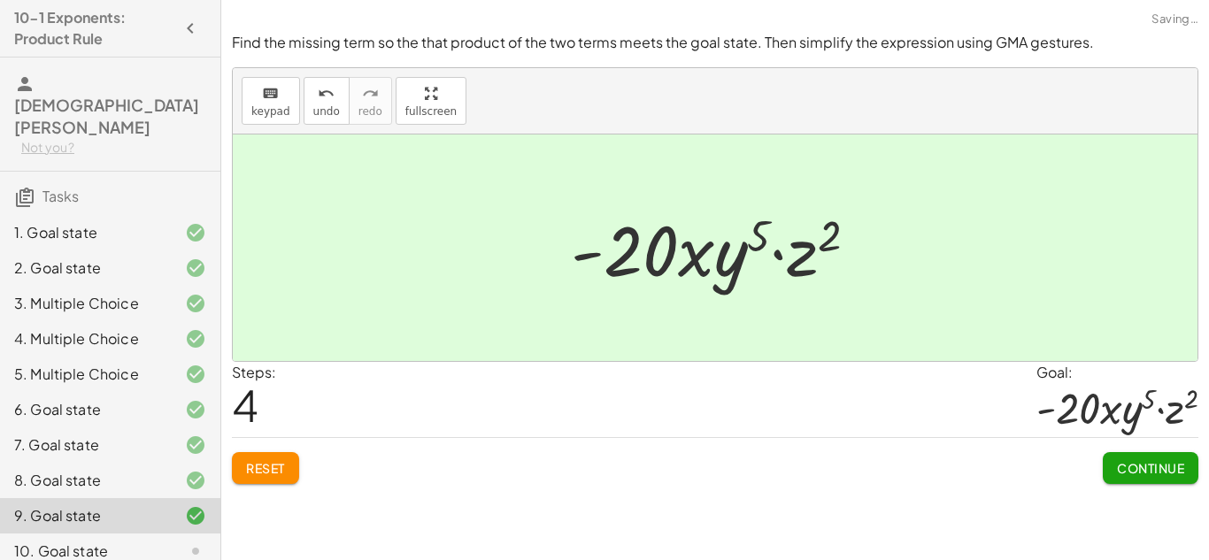
click at [1135, 463] on span "Continue" at bounding box center [1150, 468] width 67 height 16
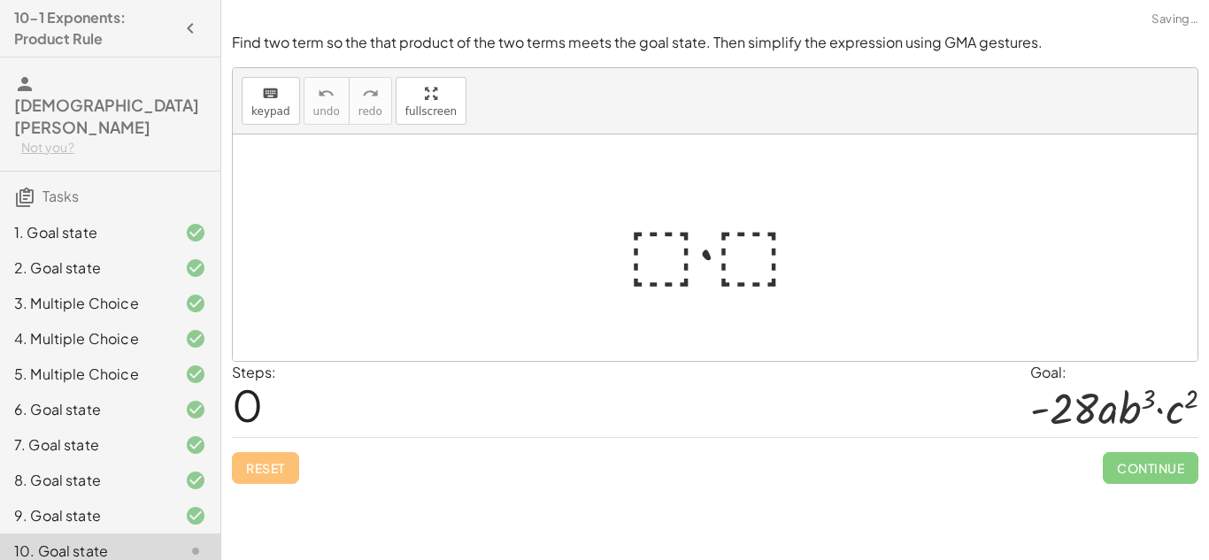
click at [673, 261] on div at bounding box center [722, 248] width 207 height 91
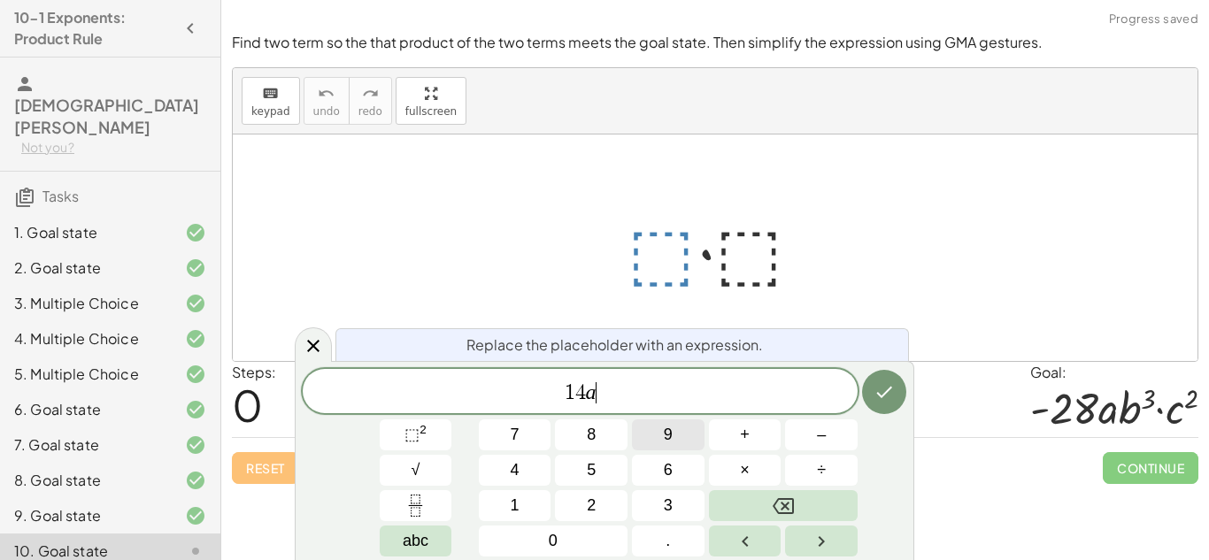
scroll to position [19, 0]
click at [882, 413] on button "Done" at bounding box center [884, 392] width 44 height 44
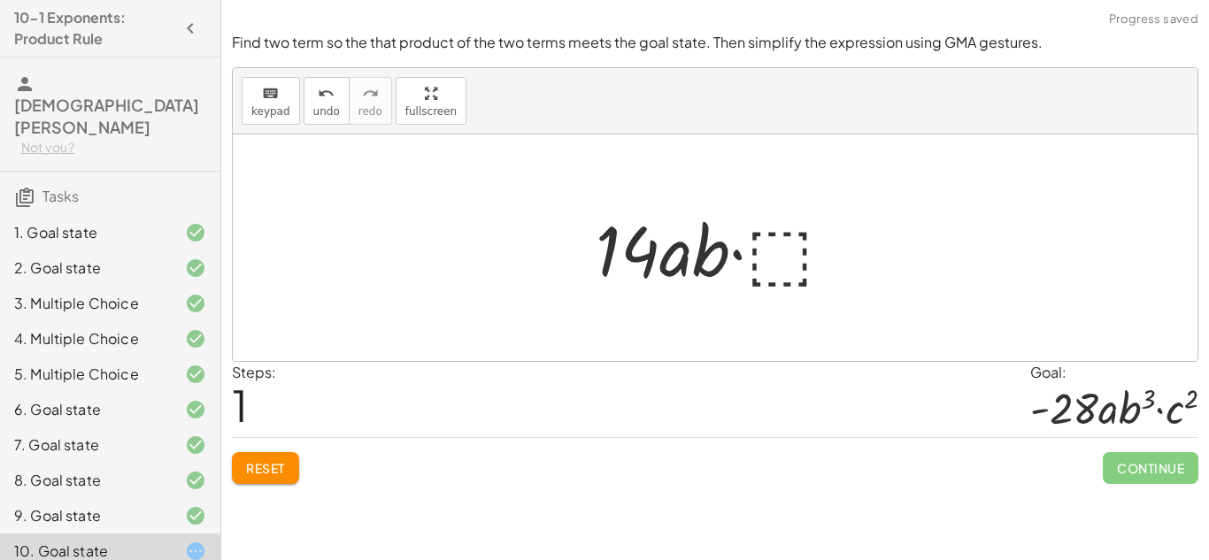
click at [777, 245] on div at bounding box center [722, 248] width 270 height 91
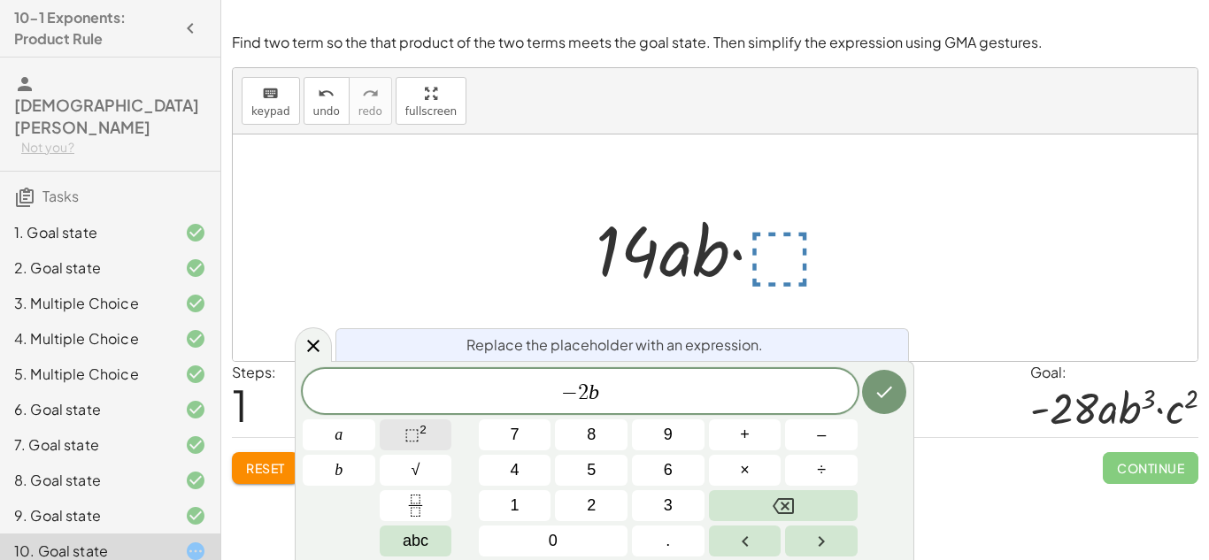
click at [430, 434] on button "⬚ 2" at bounding box center [416, 434] width 73 height 31
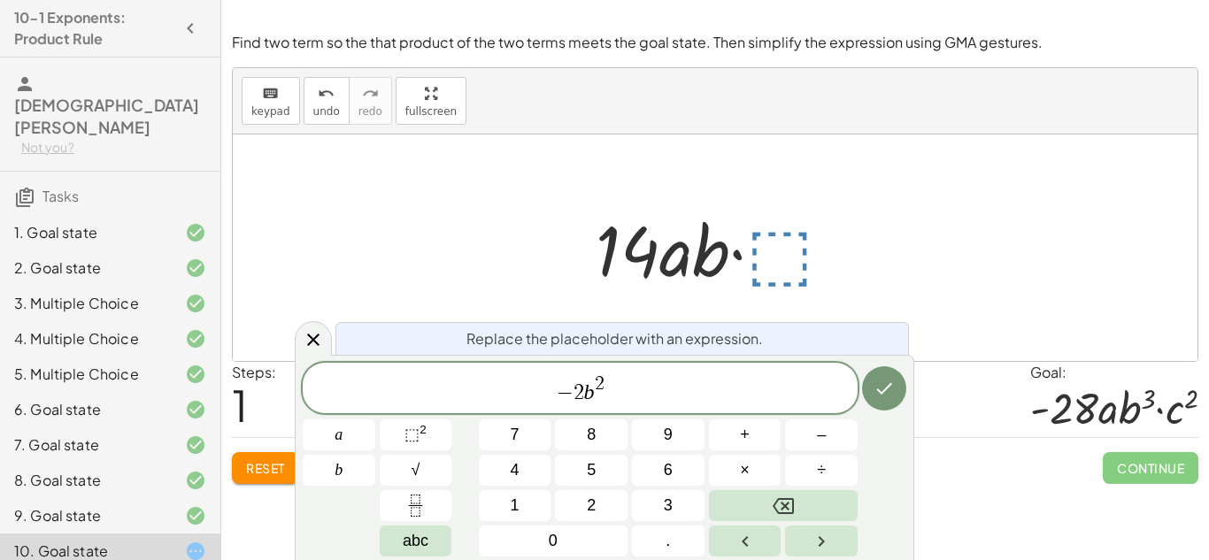
click at [634, 397] on span "− 2 b 2 ​" at bounding box center [580, 389] width 555 height 32
click at [439, 433] on button "⬚ 2" at bounding box center [416, 434] width 73 height 31
click at [883, 392] on icon "Done" at bounding box center [885, 389] width 16 height 12
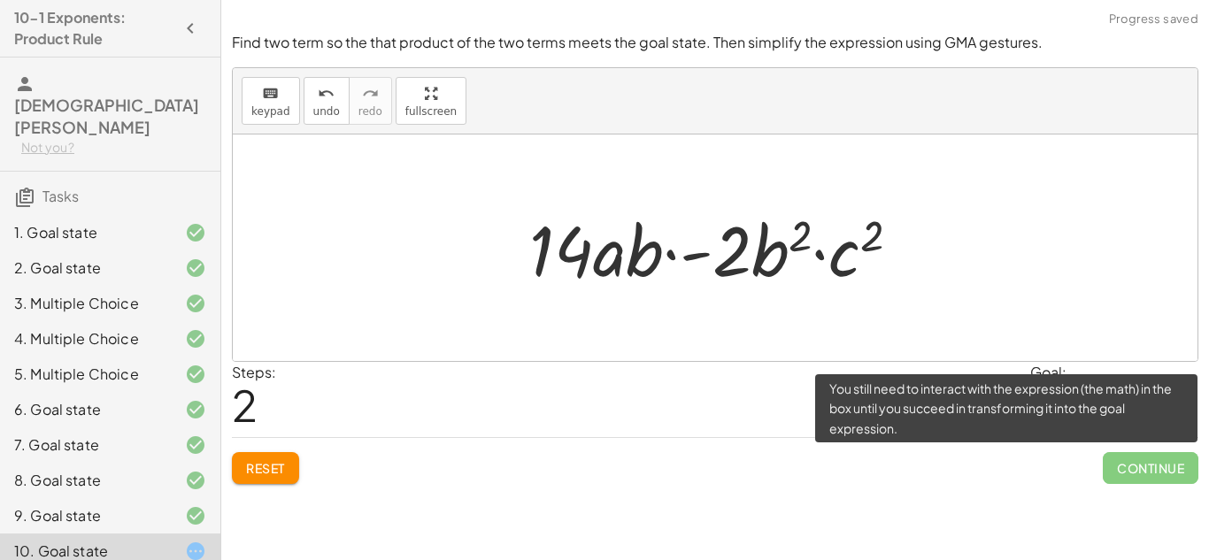
click at [1123, 464] on span "Continue" at bounding box center [1151, 468] width 96 height 32
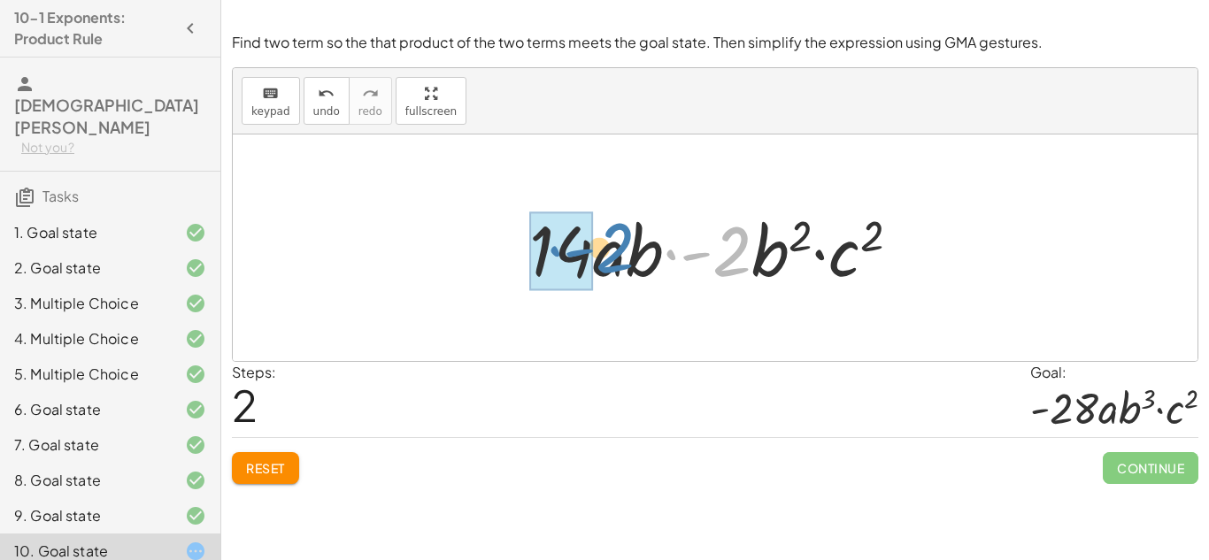
drag, startPoint x: 722, startPoint y: 237, endPoint x: 597, endPoint y: 234, distance: 124.8
click at [597, 234] on div at bounding box center [721, 248] width 403 height 91
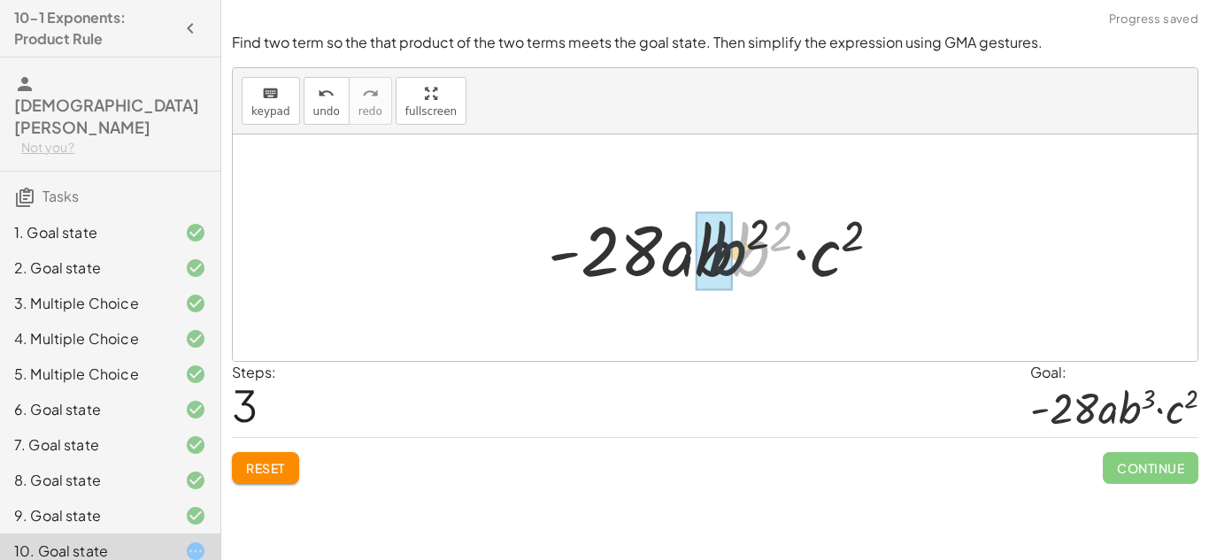
drag, startPoint x: 760, startPoint y: 247, endPoint x: 698, endPoint y: 246, distance: 62.0
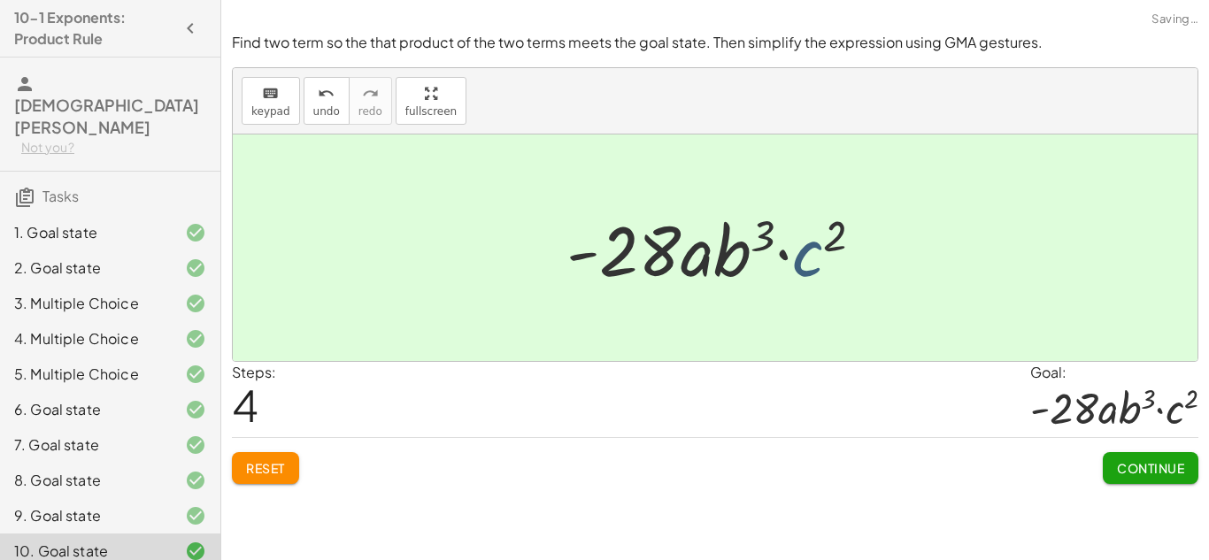
click at [814, 249] on div at bounding box center [721, 248] width 329 height 91
click at [0, 0] on div "Find two term so the that product of the two terms meets the goal state. Then s…" at bounding box center [0, 0] width 0 height 0
click at [1157, 478] on button "Continue" at bounding box center [1151, 468] width 96 height 32
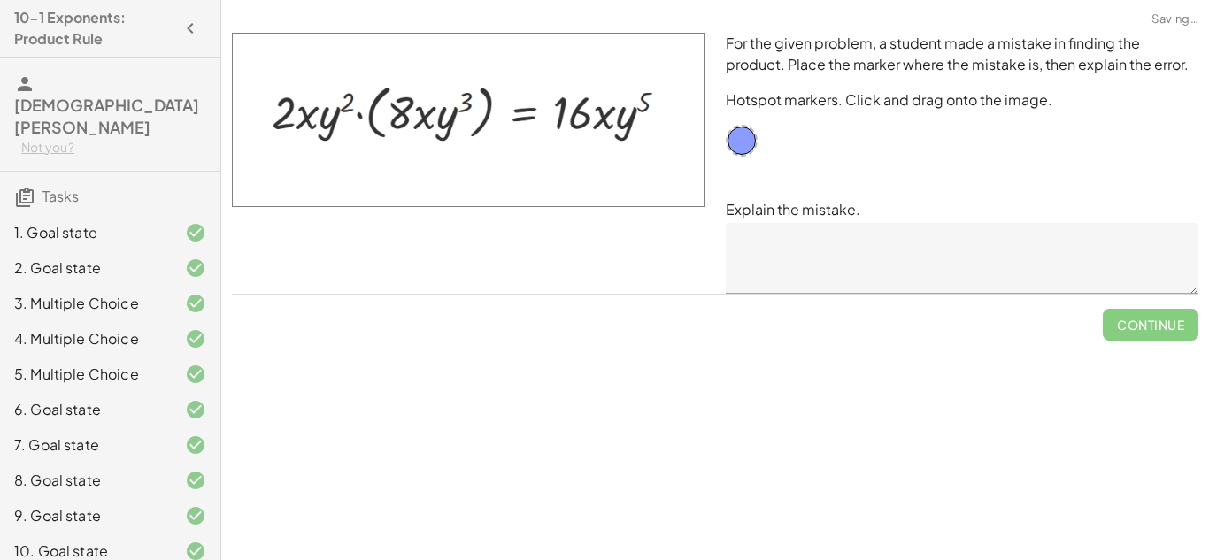
scroll to position [65, 0]
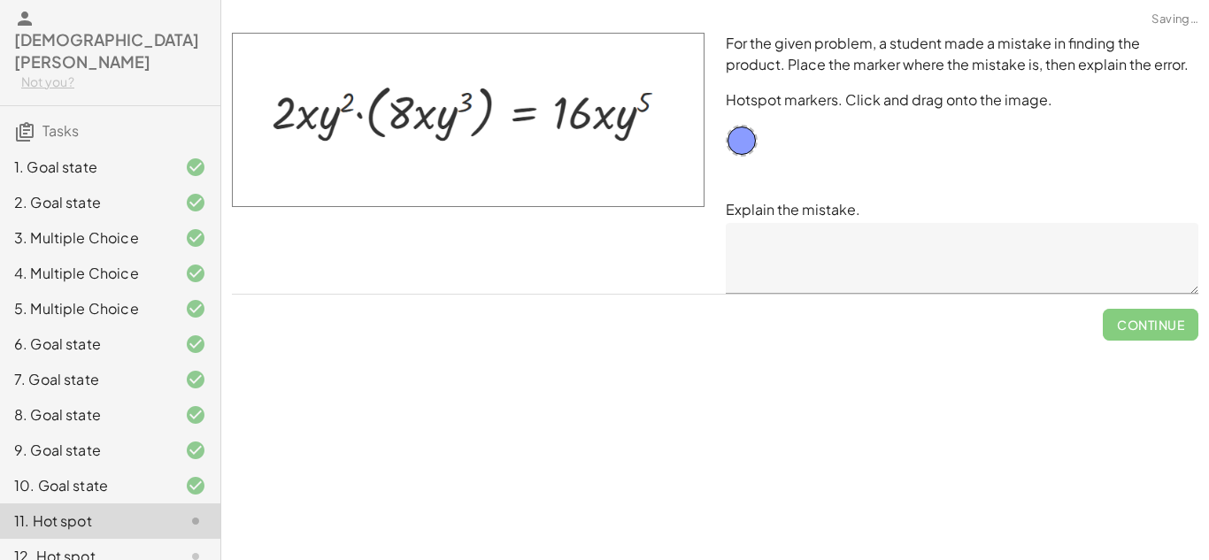
click at [788, 249] on textarea at bounding box center [962, 258] width 473 height 71
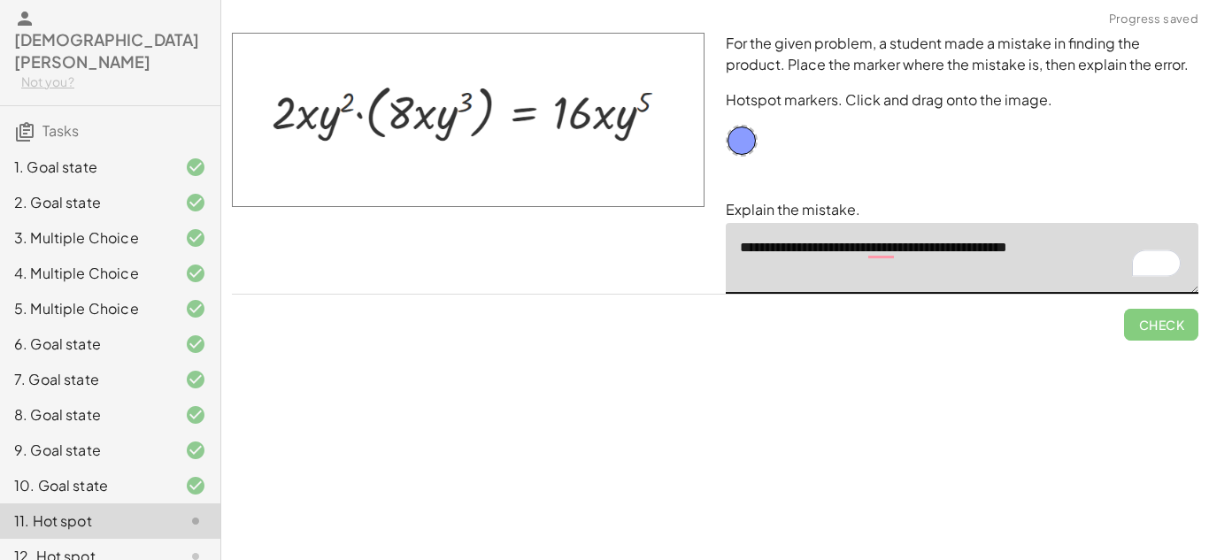
click at [1090, 256] on textarea "**********" at bounding box center [962, 258] width 473 height 71
click at [1098, 241] on textarea "**********" at bounding box center [962, 258] width 473 height 71
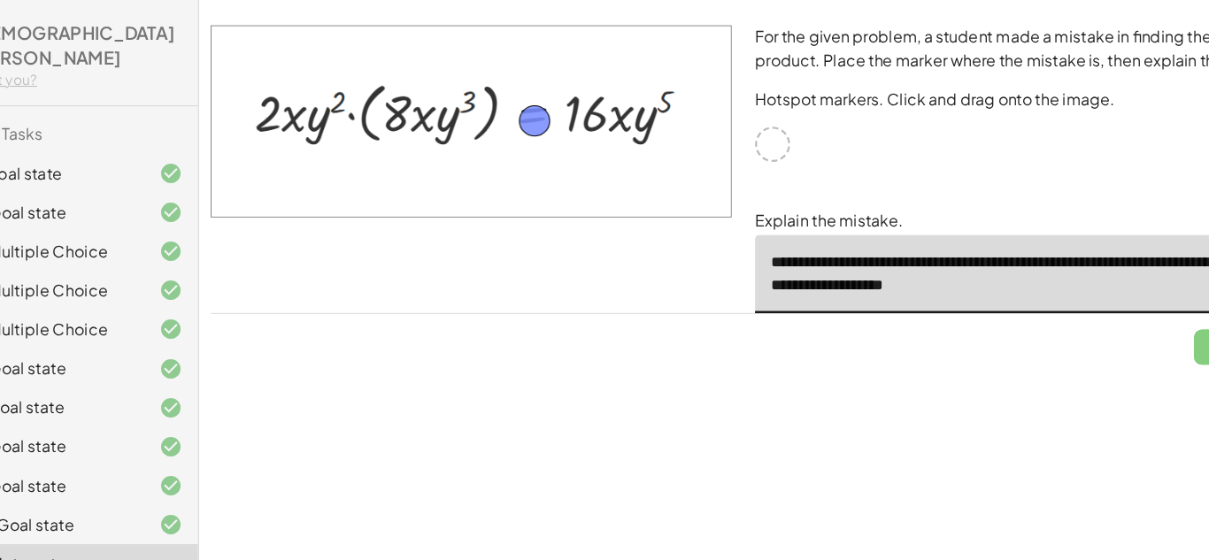
drag, startPoint x: 740, startPoint y: 138, endPoint x: 524, endPoint y: 117, distance: 217.0
drag, startPoint x: 527, startPoint y: 119, endPoint x: 378, endPoint y: 178, distance: 159.7
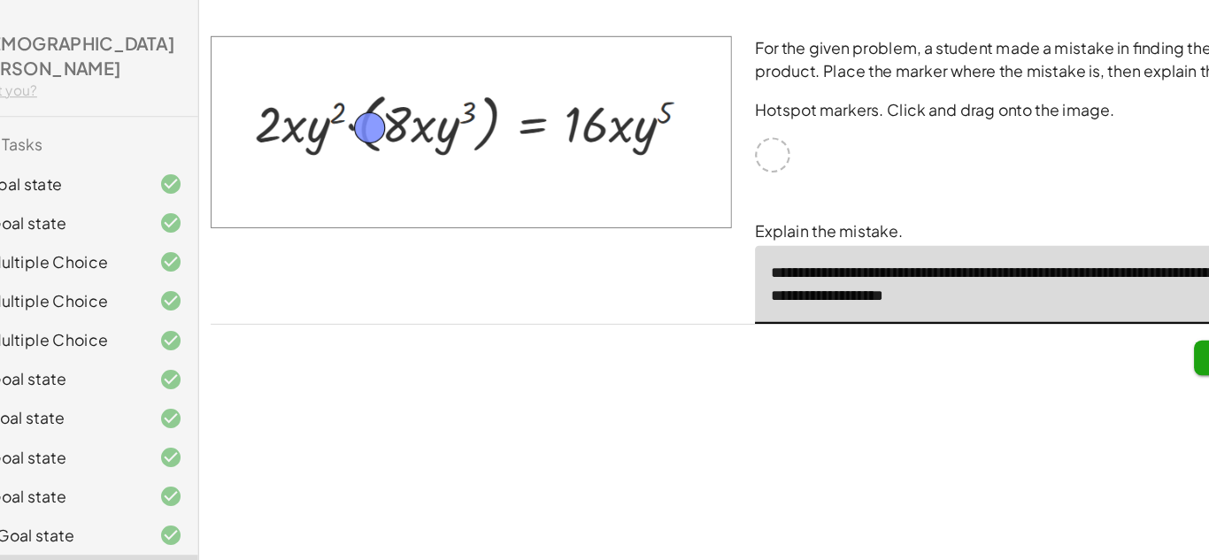
drag, startPoint x: 375, startPoint y: 173, endPoint x: 376, endPoint y: 114, distance: 58.4
drag, startPoint x: 373, startPoint y: 111, endPoint x: 401, endPoint y: 173, distance: 66.9
drag, startPoint x: 387, startPoint y: 174, endPoint x: 368, endPoint y: 124, distance: 53.8
click at [368, 124] on img at bounding box center [468, 120] width 473 height 174
drag, startPoint x: 402, startPoint y: 167, endPoint x: 379, endPoint y: 107, distance: 64.4
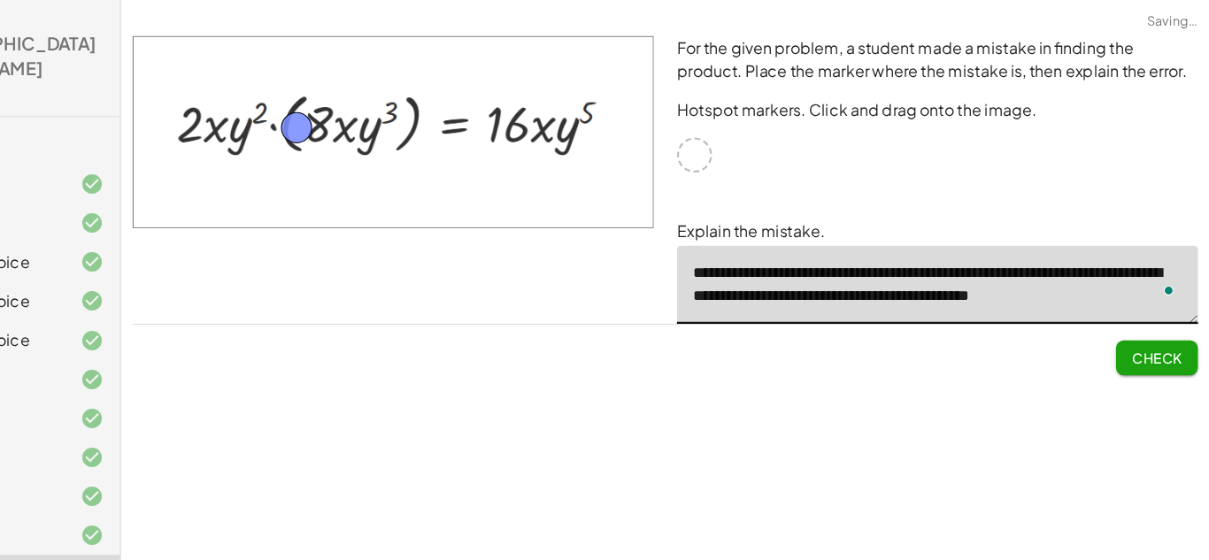
scroll to position [5, 0]
click at [1148, 317] on span "Check" at bounding box center [1161, 325] width 46 height 16
type textarea "**********"
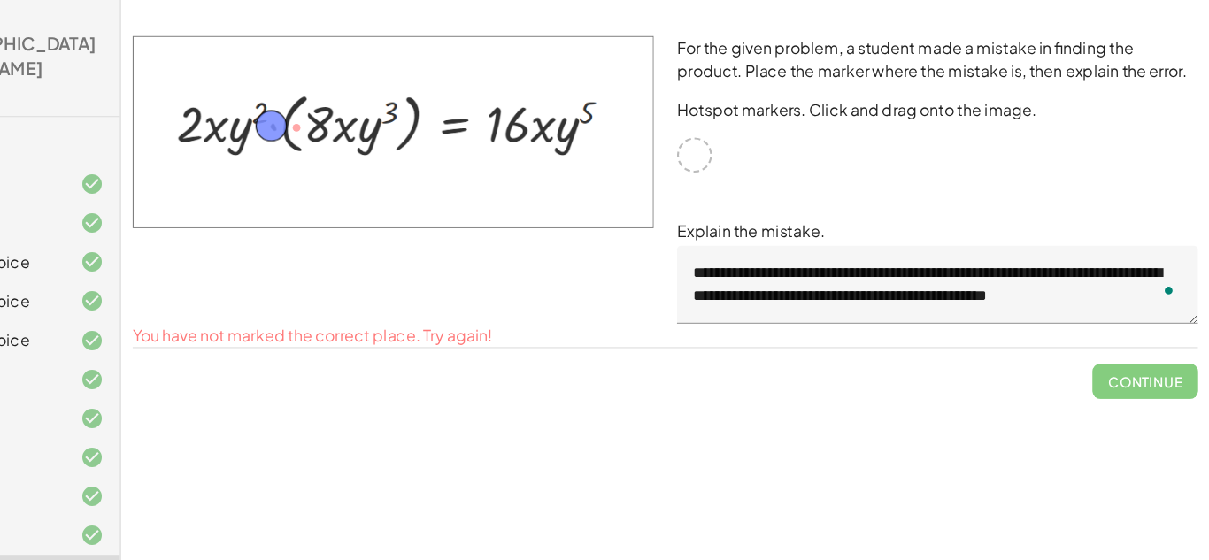
drag, startPoint x: 374, startPoint y: 111, endPoint x: 351, endPoint y: 110, distance: 23.1
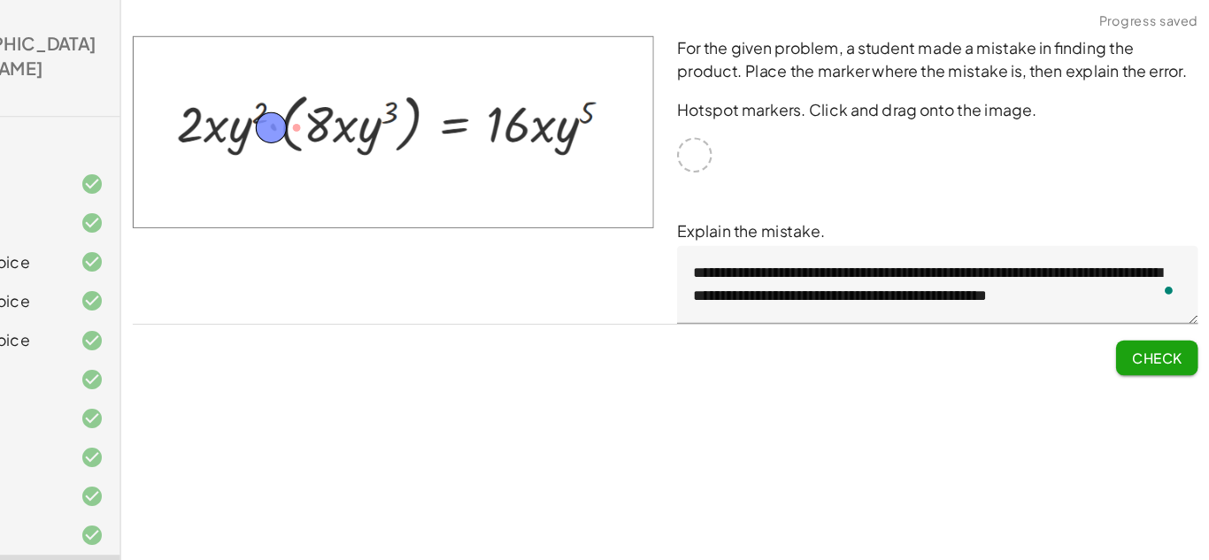
click at [850, 262] on textarea "**********" at bounding box center [962, 258] width 473 height 71
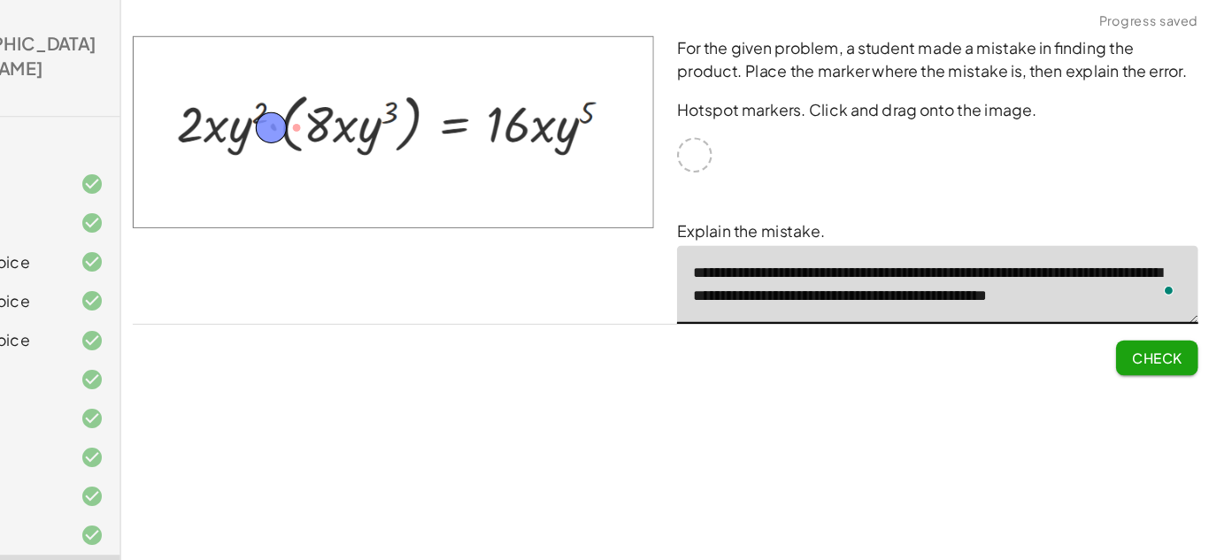
click at [850, 262] on textarea "**********" at bounding box center [962, 258] width 473 height 71
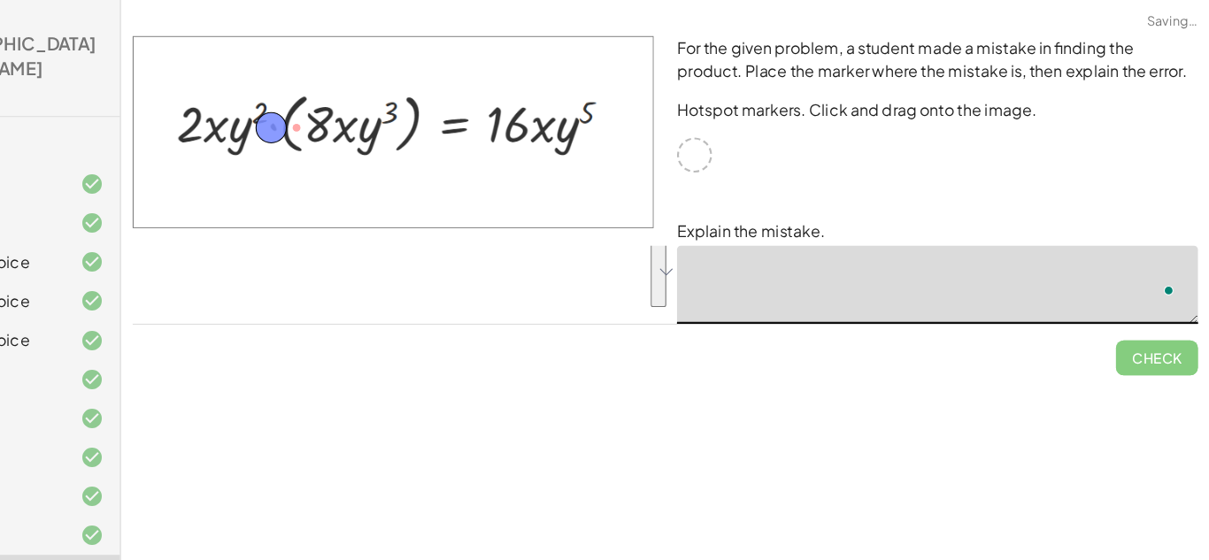
scroll to position [0, 0]
drag, startPoint x: 362, startPoint y: 110, endPoint x: 609, endPoint y: 111, distance: 246.9
drag, startPoint x: 605, startPoint y: 123, endPoint x: 598, endPoint y: 135, distance: 14.3
drag, startPoint x: 598, startPoint y: 135, endPoint x: 604, endPoint y: 122, distance: 14.3
click at [909, 231] on textarea "To enrich screen reader interactions, please activate Accessibility in Grammarl…" at bounding box center [962, 258] width 473 height 71
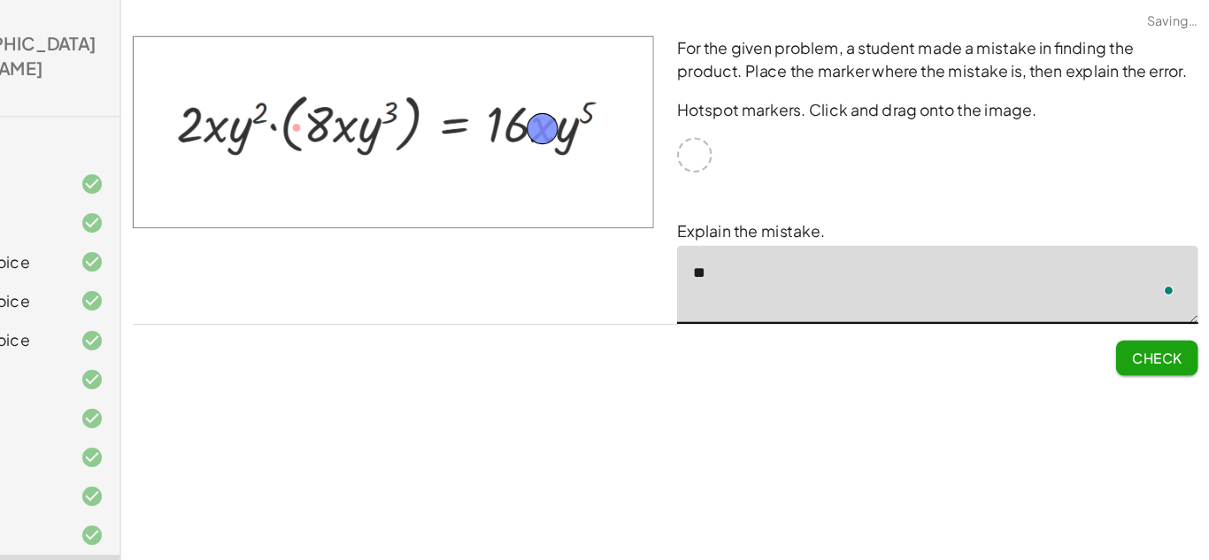
type textarea "*"
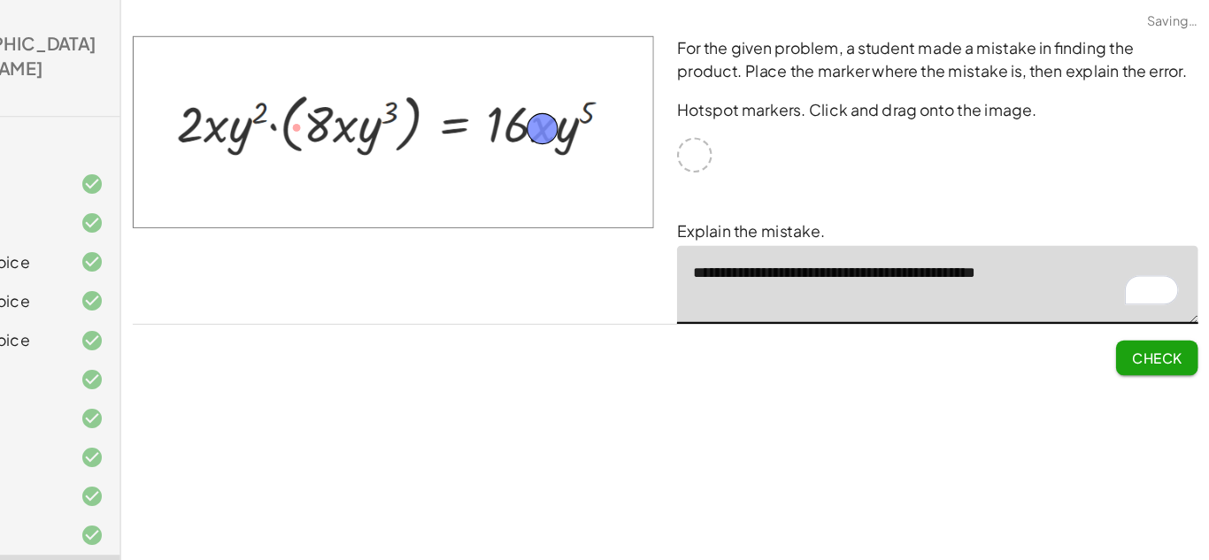
click at [1173, 322] on span "Check" at bounding box center [1161, 325] width 46 height 16
type textarea "**********"
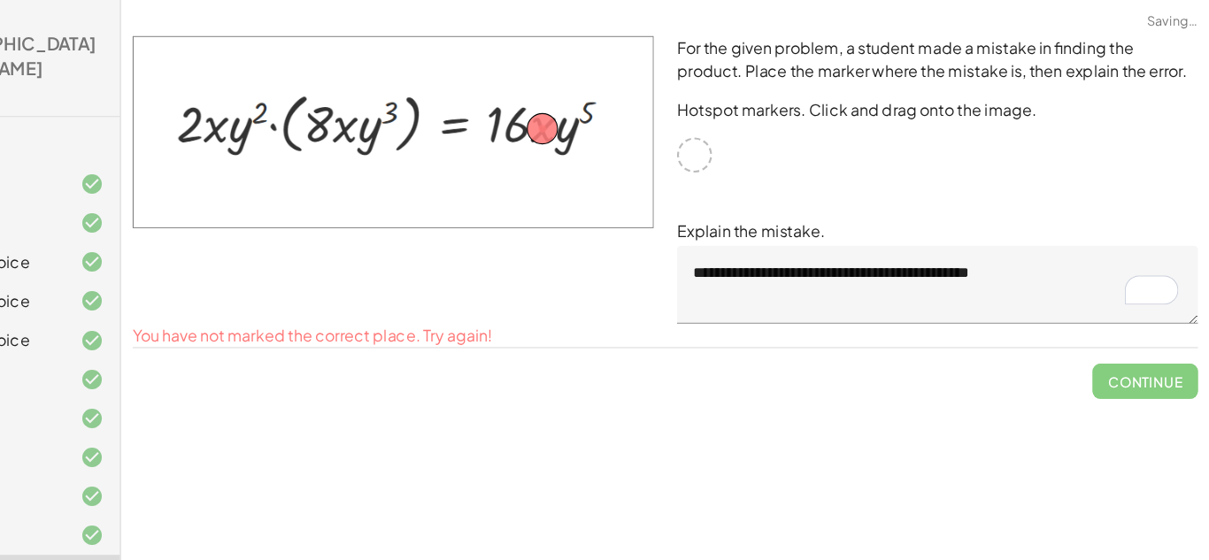
click at [970, 298] on div "**********" at bounding box center [962, 163] width 494 height 282
click at [937, 259] on textarea "**********" at bounding box center [962, 258] width 473 height 71
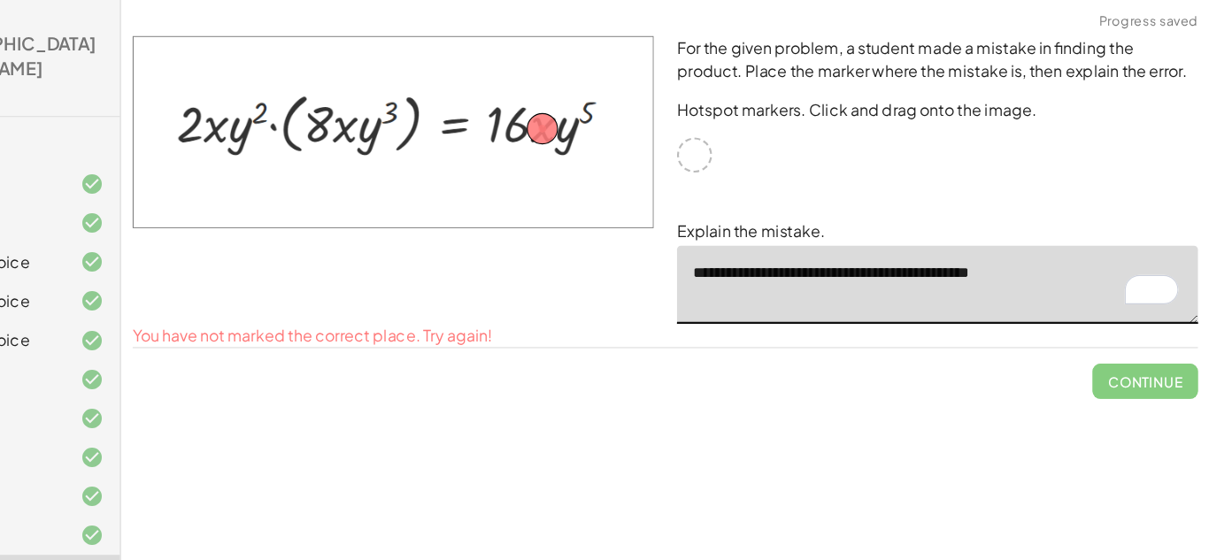
click at [937, 259] on textarea "**********" at bounding box center [962, 258] width 473 height 71
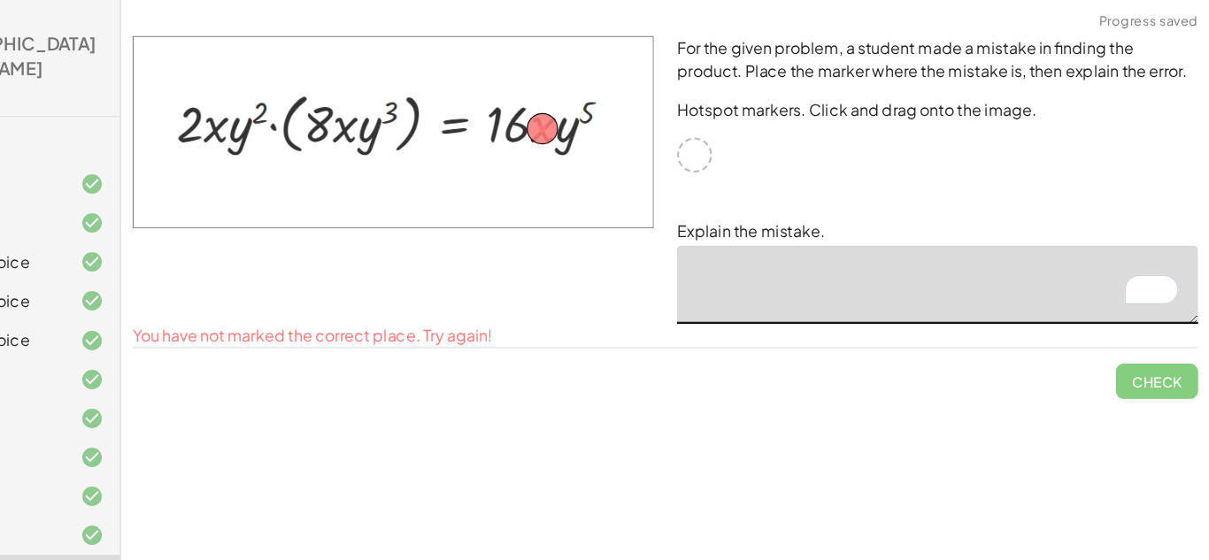
drag, startPoint x: 602, startPoint y: 119, endPoint x: 574, endPoint y: 197, distance: 82.6
